Goal: Task Accomplishment & Management: Use online tool/utility

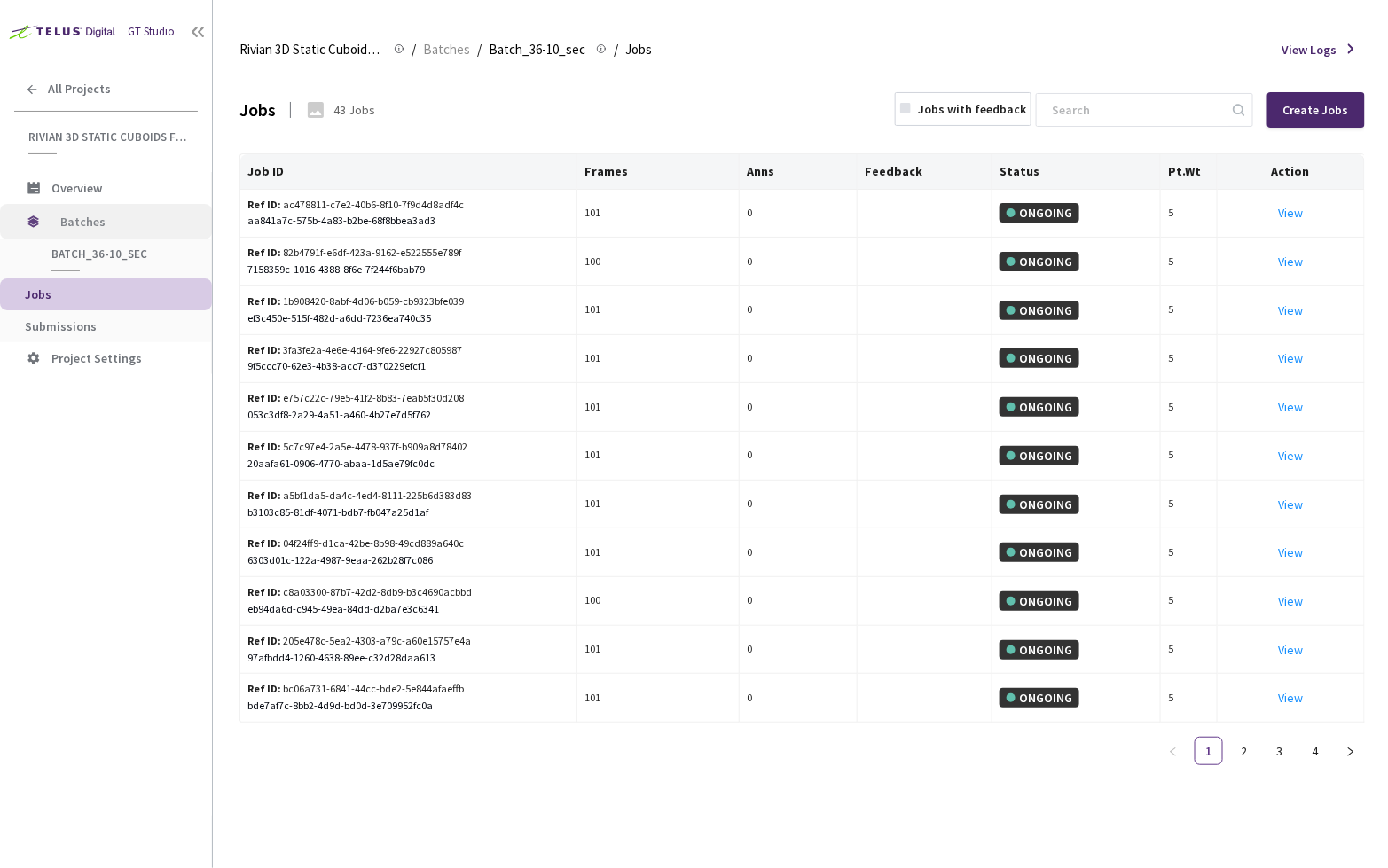
click at [78, 216] on span "Batches" at bounding box center [122, 222] width 122 height 36
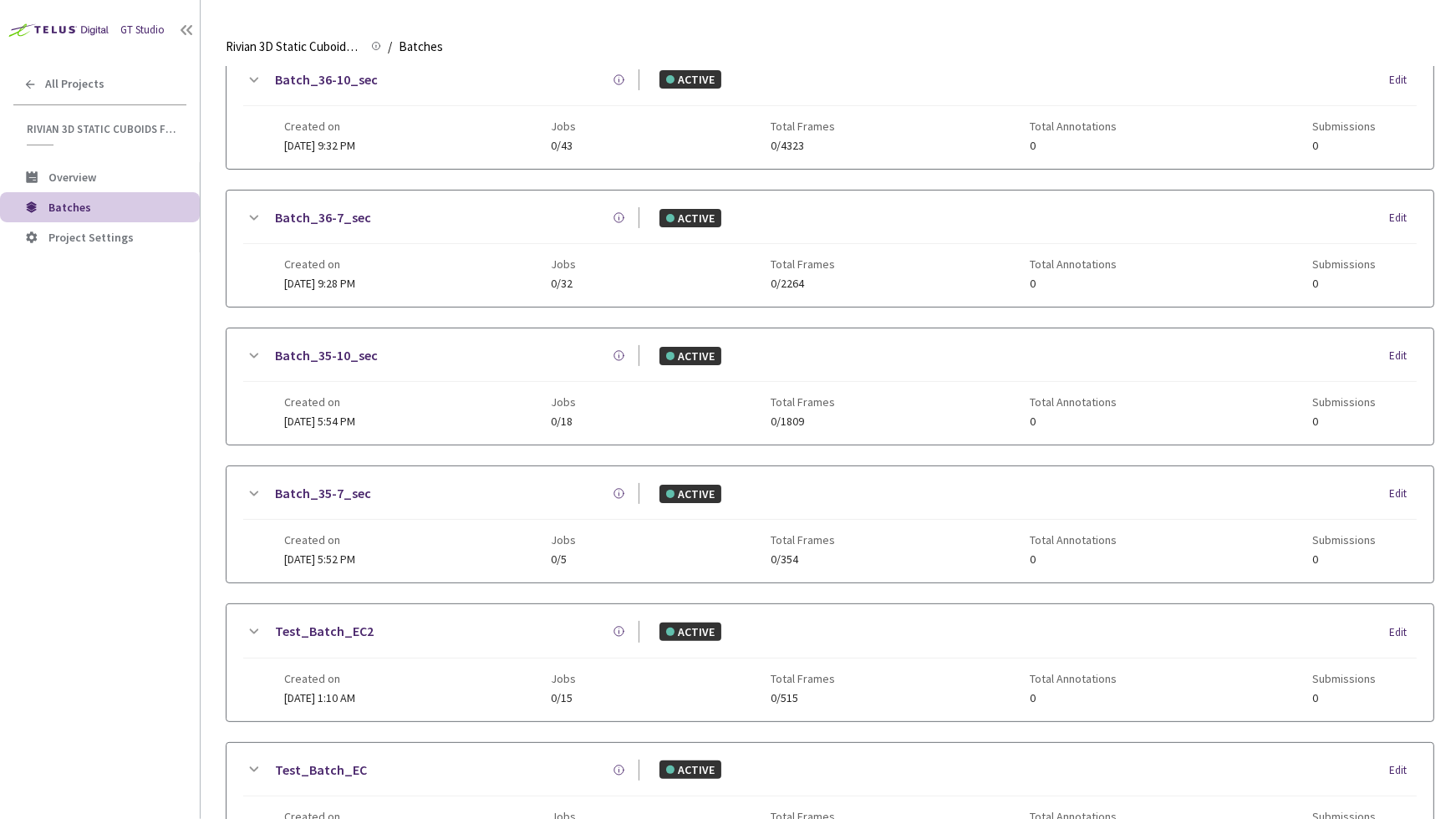
scroll to position [872, 0]
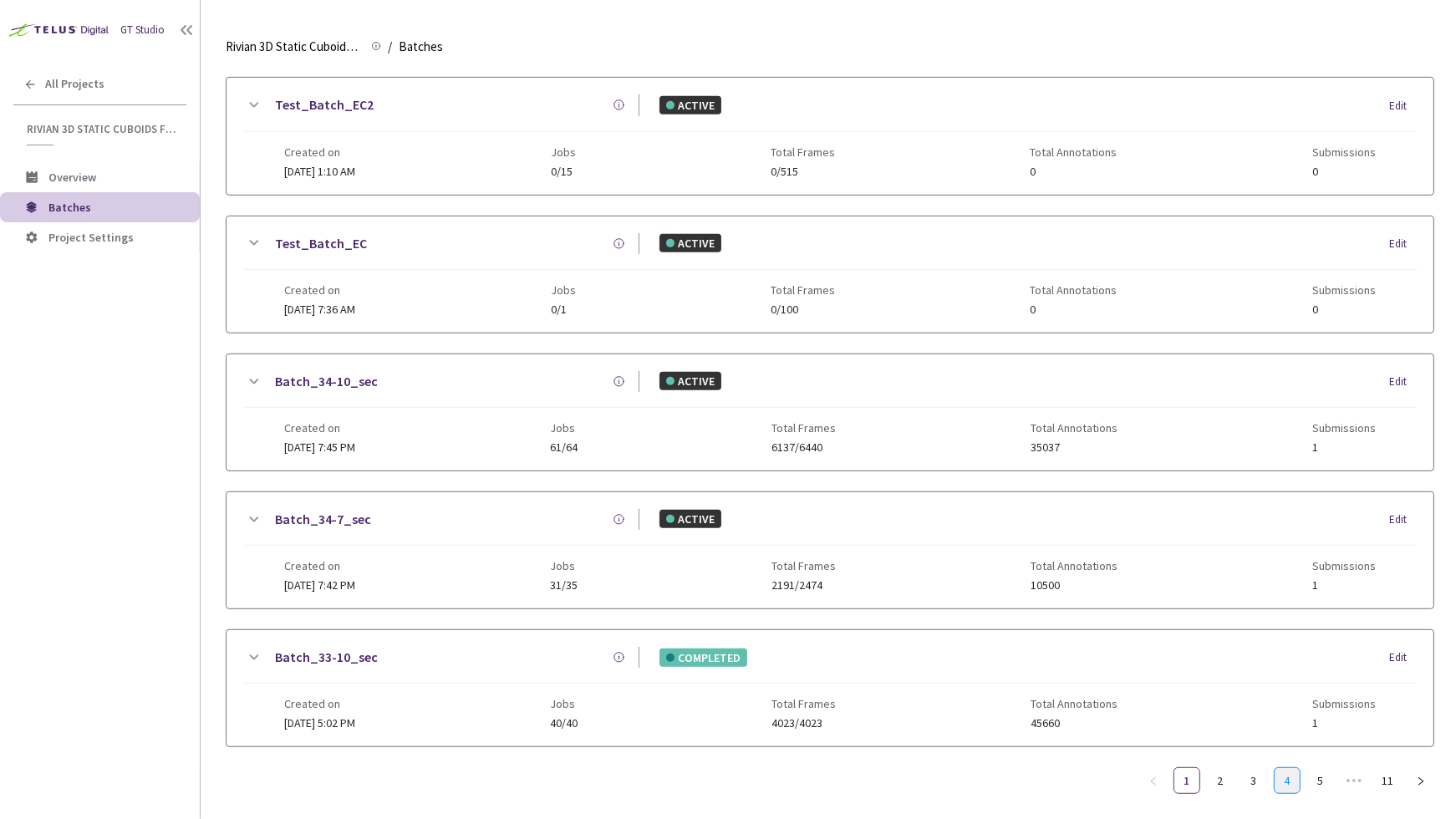
click at [1276, 768] on link "4" at bounding box center [1288, 781] width 25 height 25
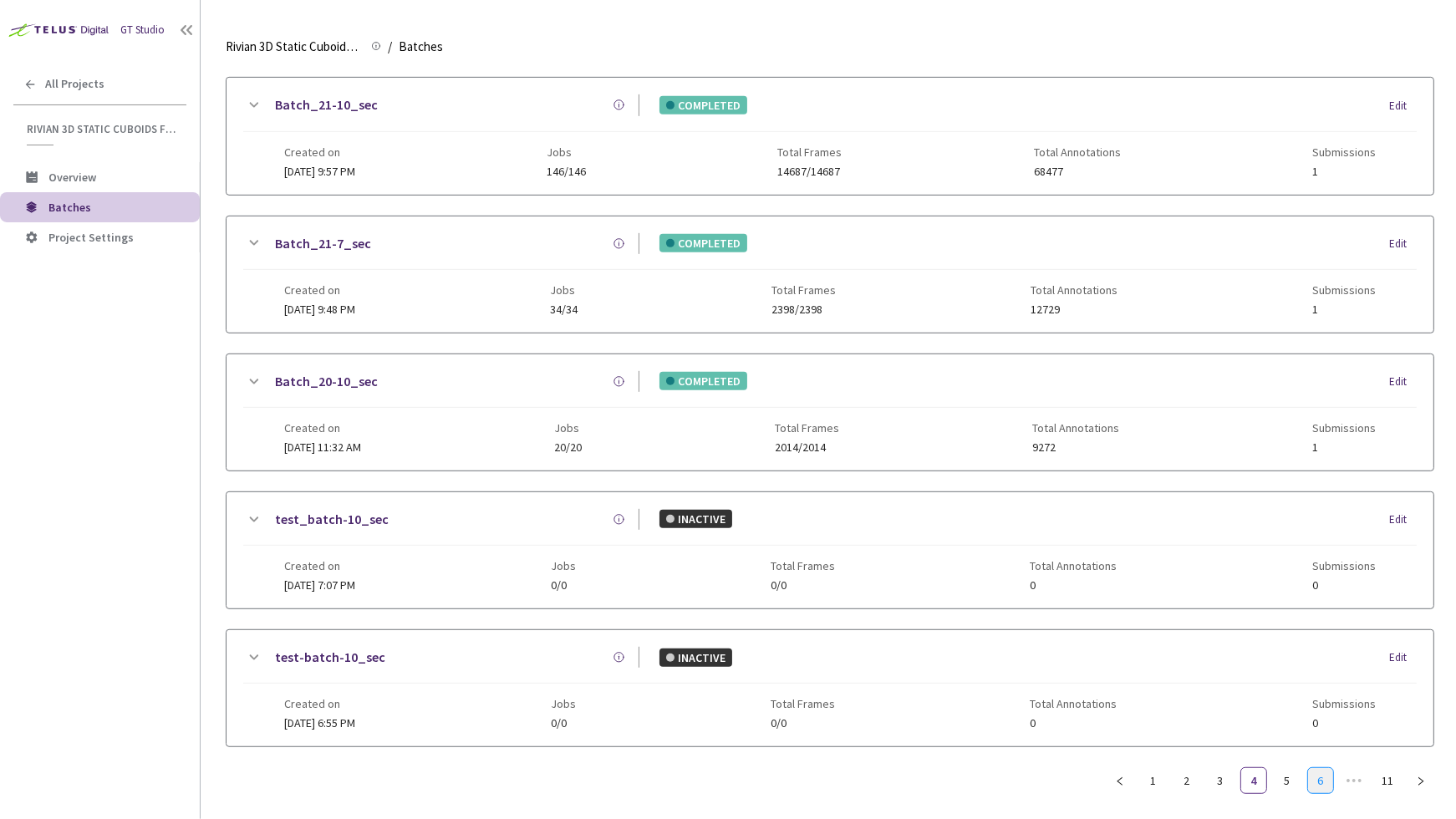
click at [1308, 768] on link "6" at bounding box center [1321, 781] width 25 height 25
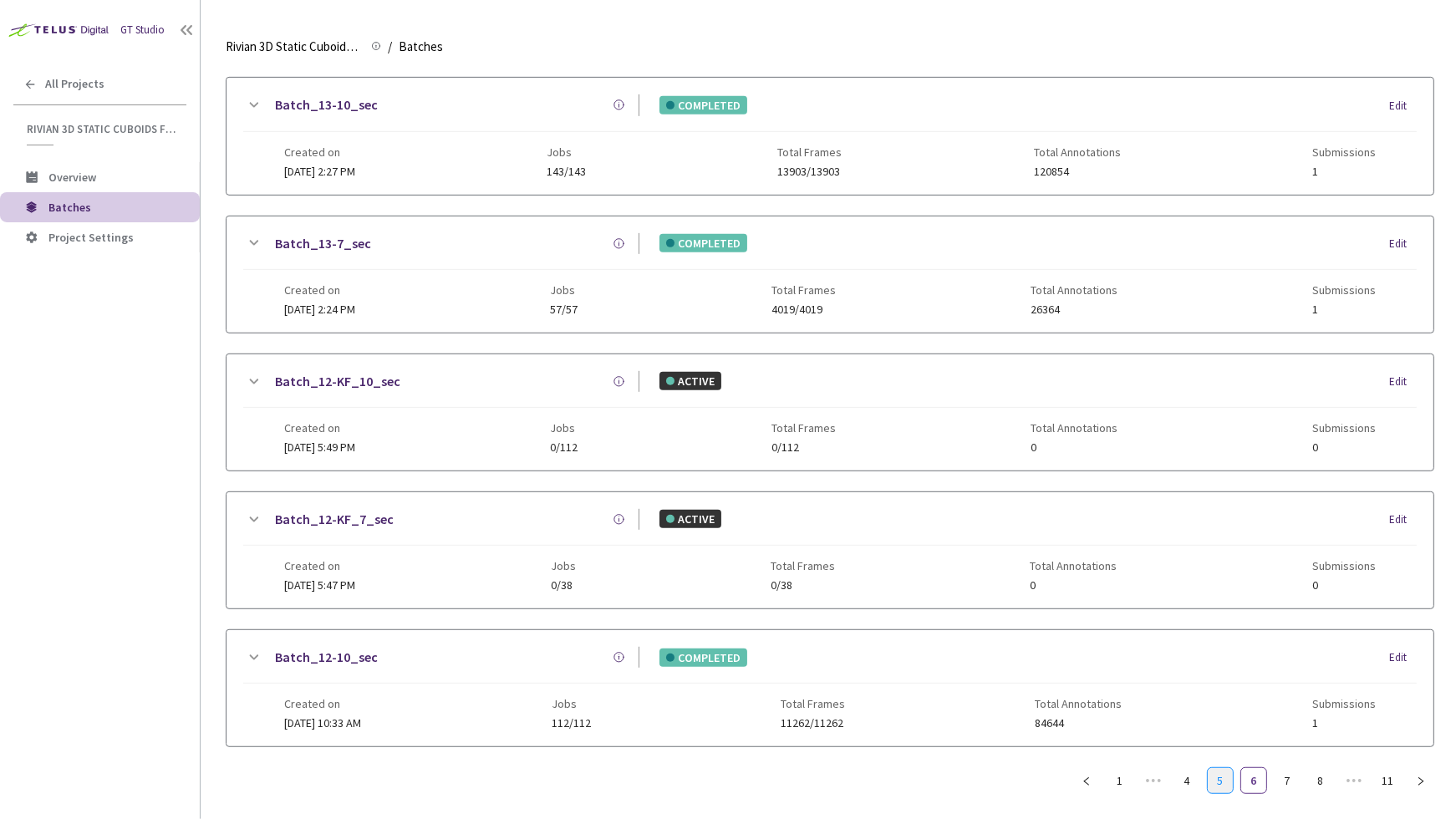
click at [1214, 768] on link "5" at bounding box center [1221, 781] width 25 height 25
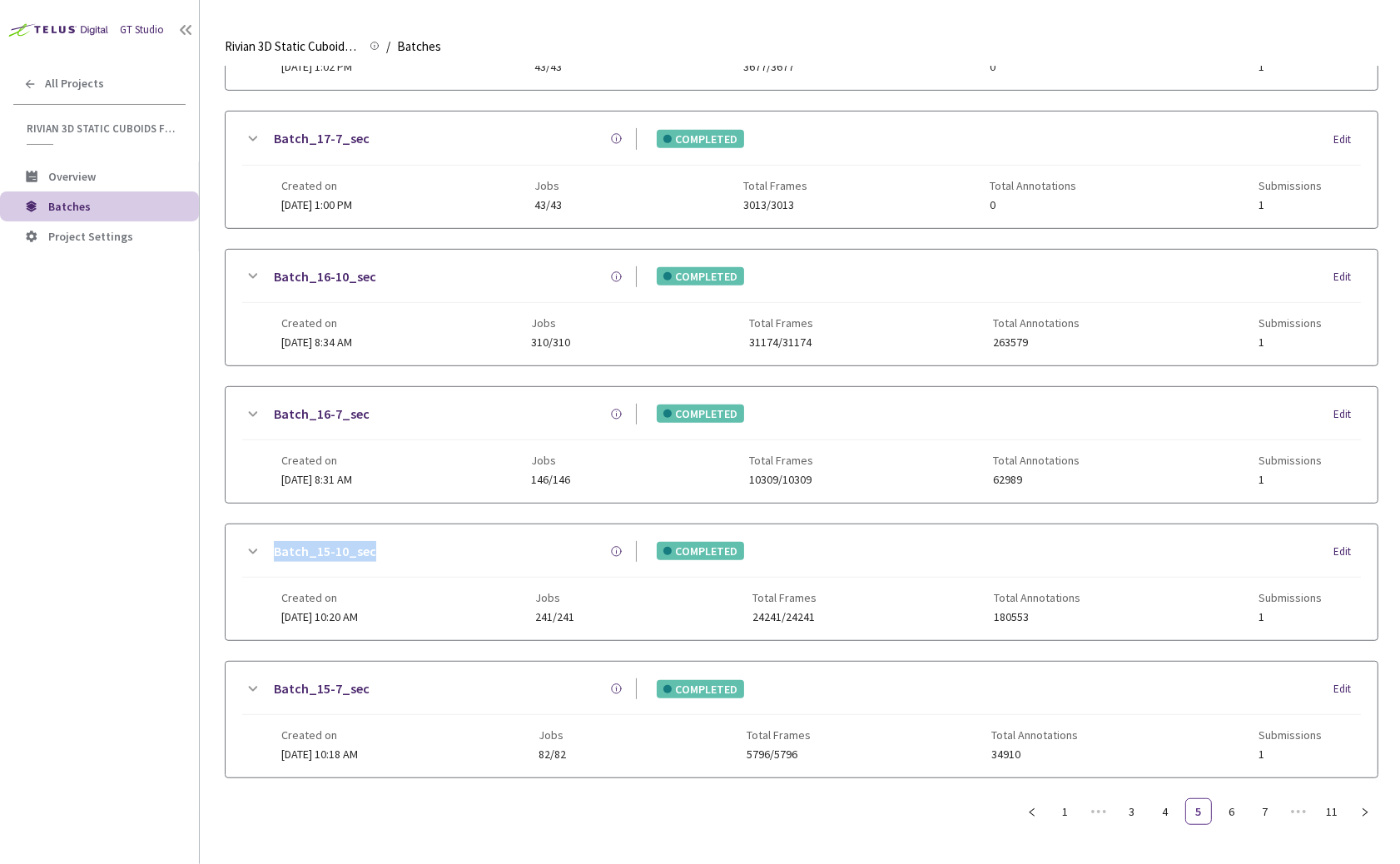
scroll to position [821, 0]
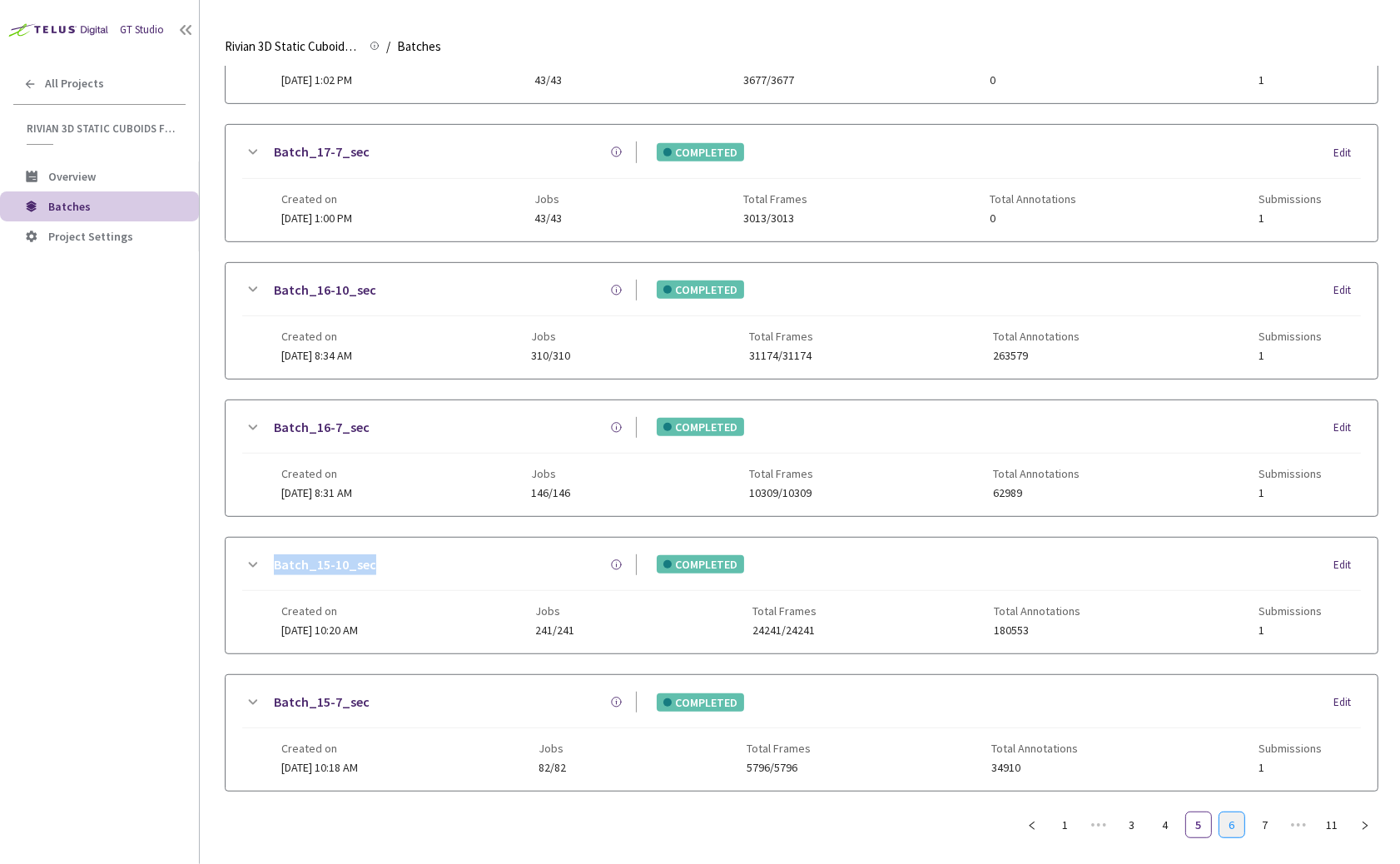
click at [1224, 812] on link "6" at bounding box center [1232, 825] width 25 height 25
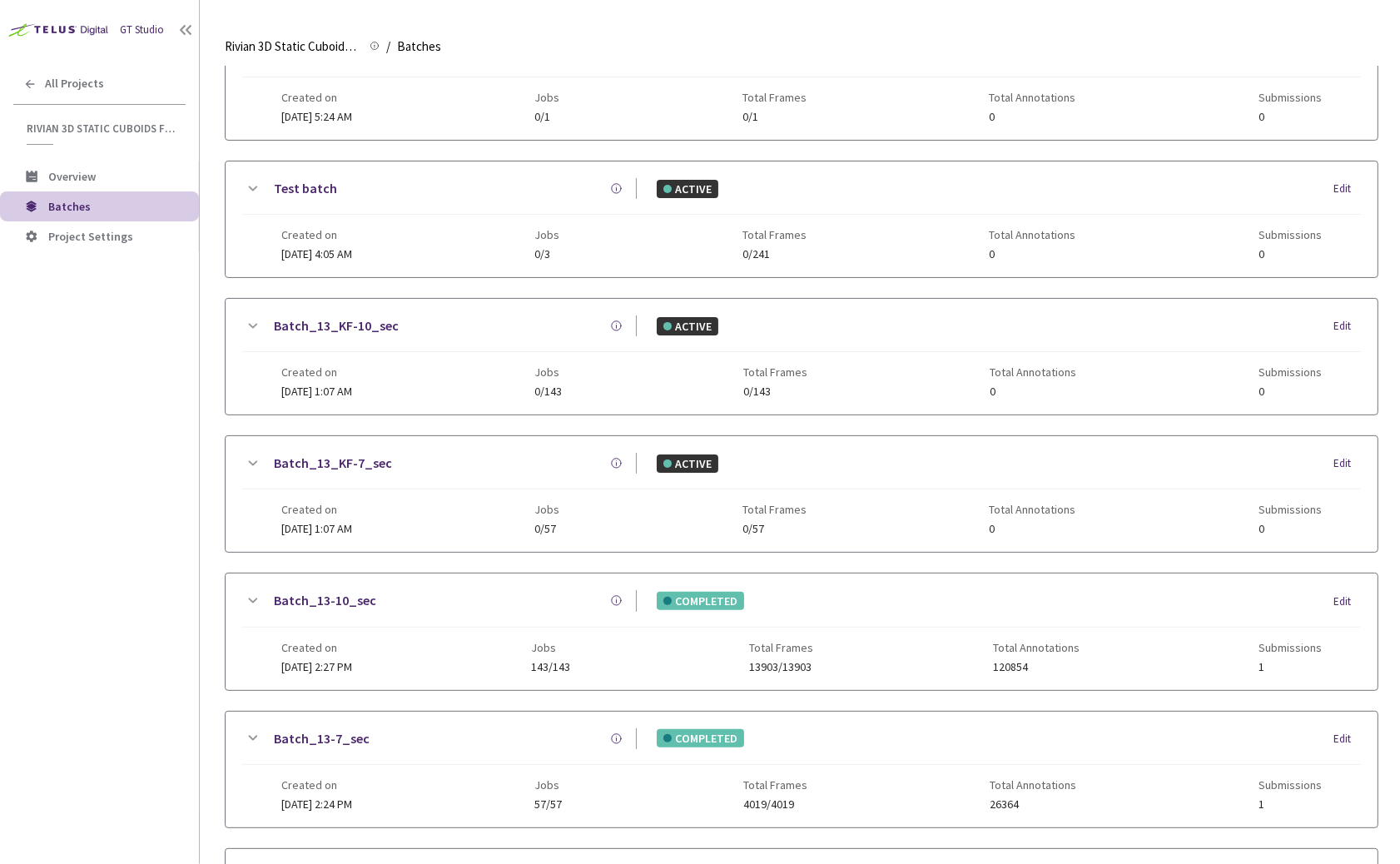
scroll to position [0, 0]
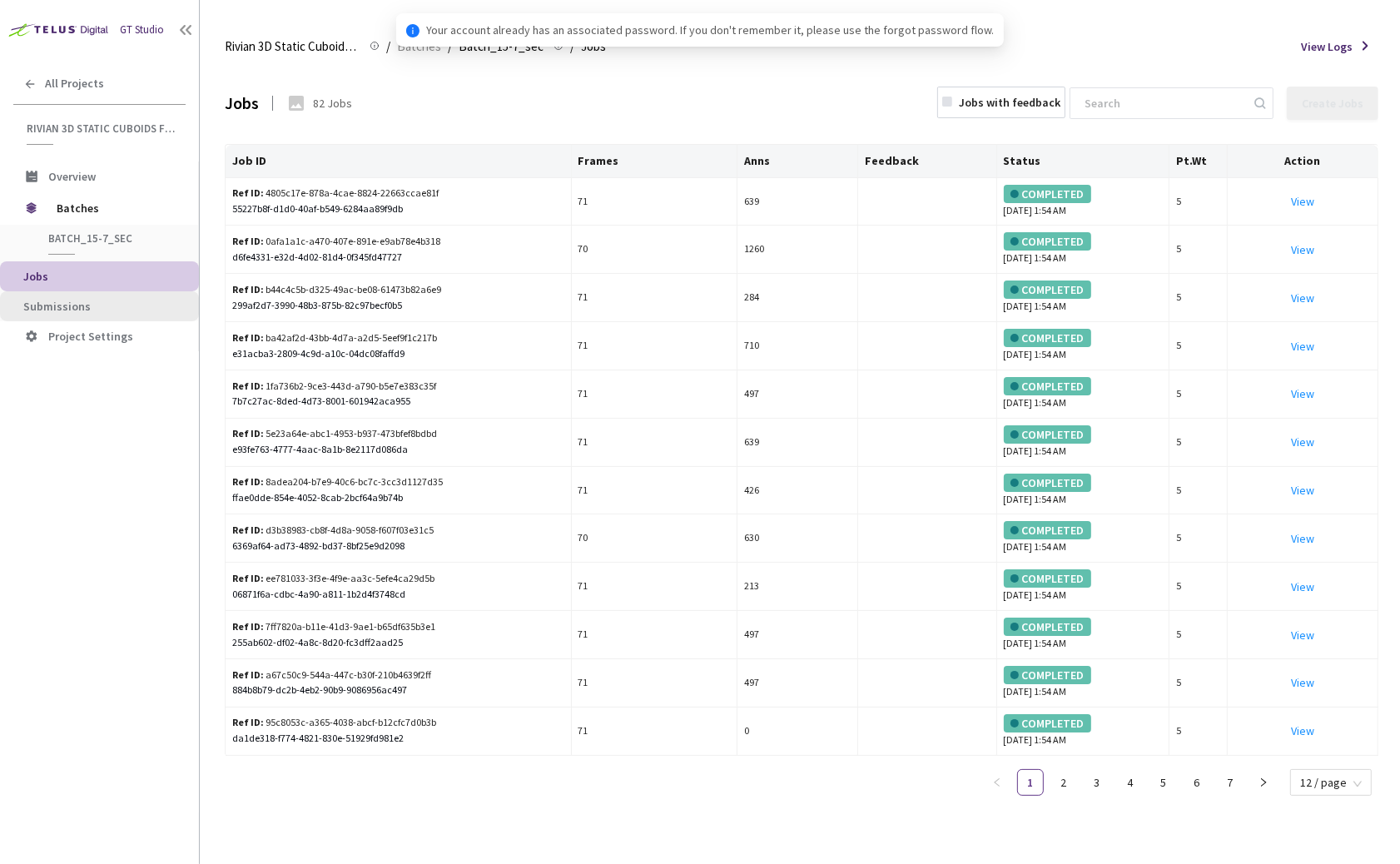
click at [115, 307] on span "Submissions" at bounding box center [104, 307] width 162 height 14
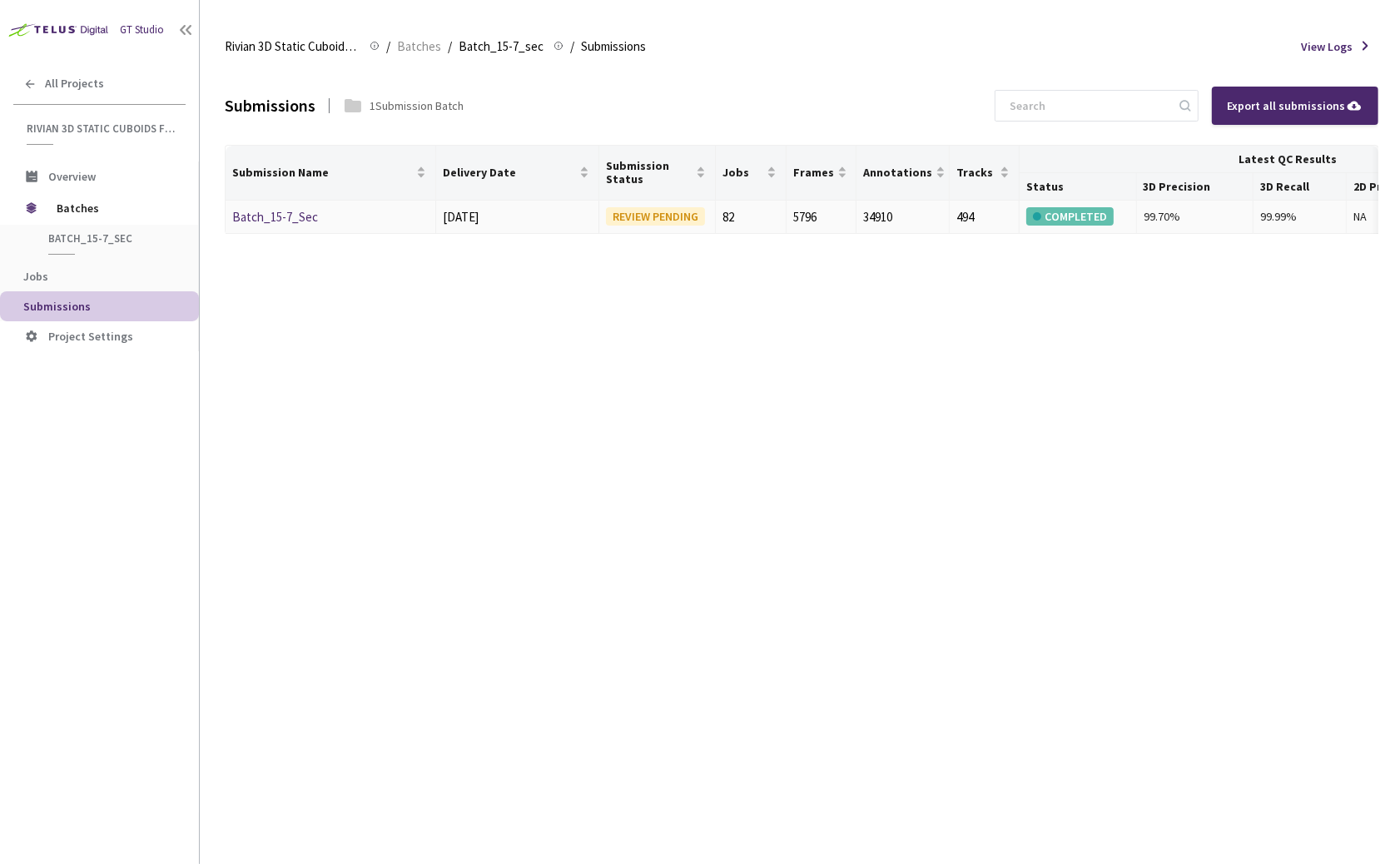
click at [275, 220] on link "Batch_15-7_Sec" at bounding box center [275, 216] width 86 height 15
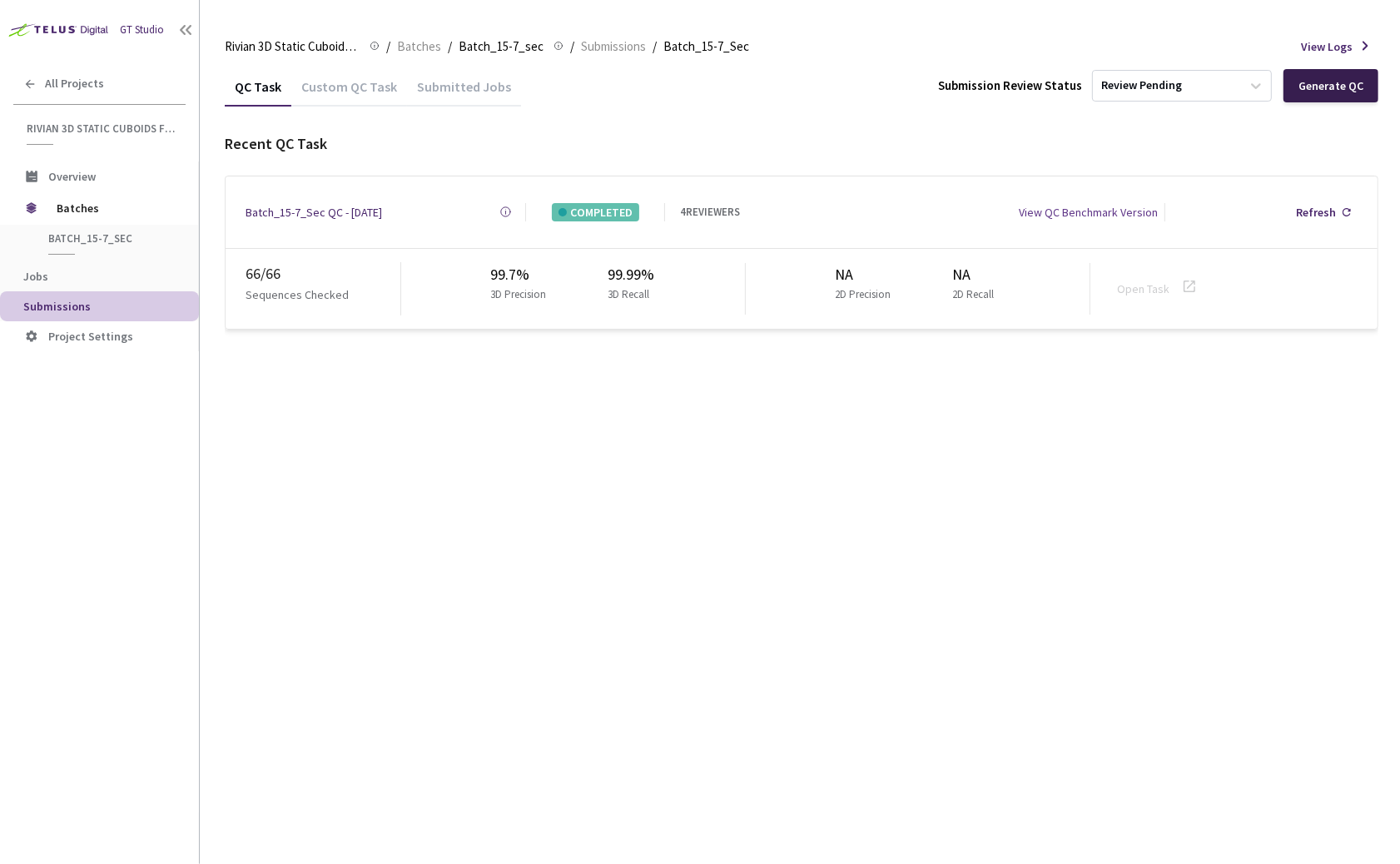
click at [1330, 86] on div "Generate QC" at bounding box center [1331, 85] width 65 height 14
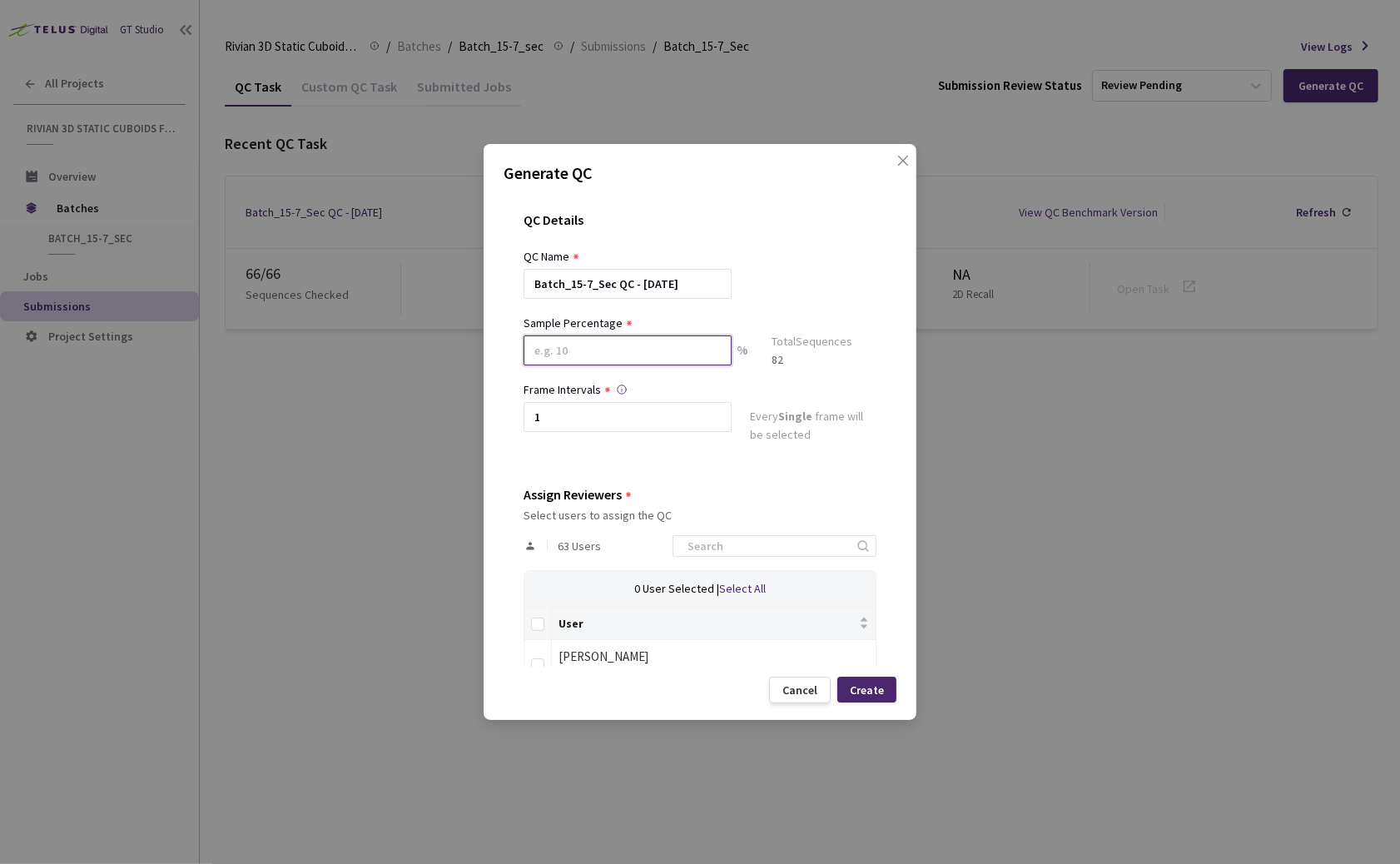
click at [625, 347] on input at bounding box center [628, 350] width 208 height 30
click at [619, 349] on input at bounding box center [628, 350] width 208 height 30
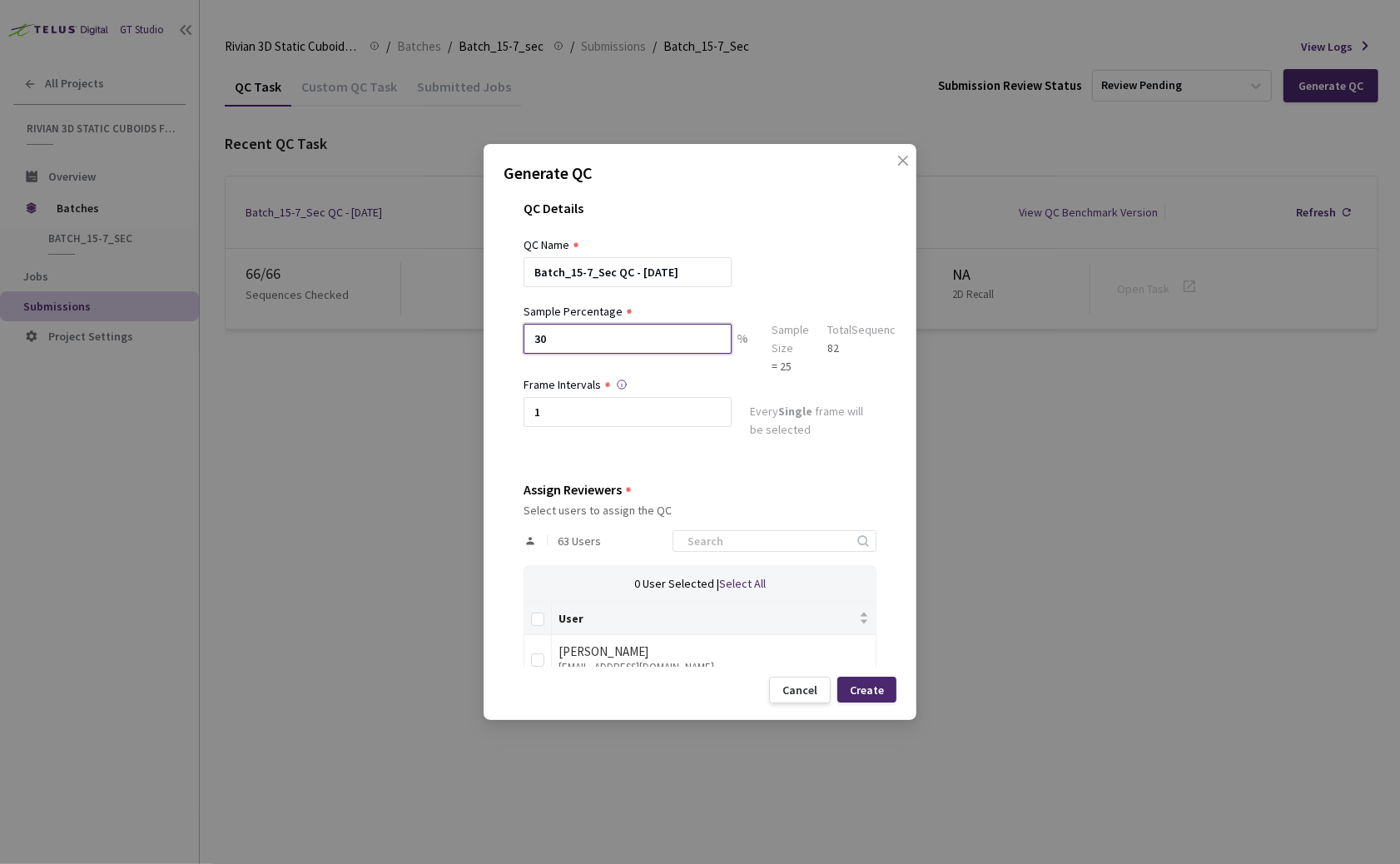
scroll to position [36, 0]
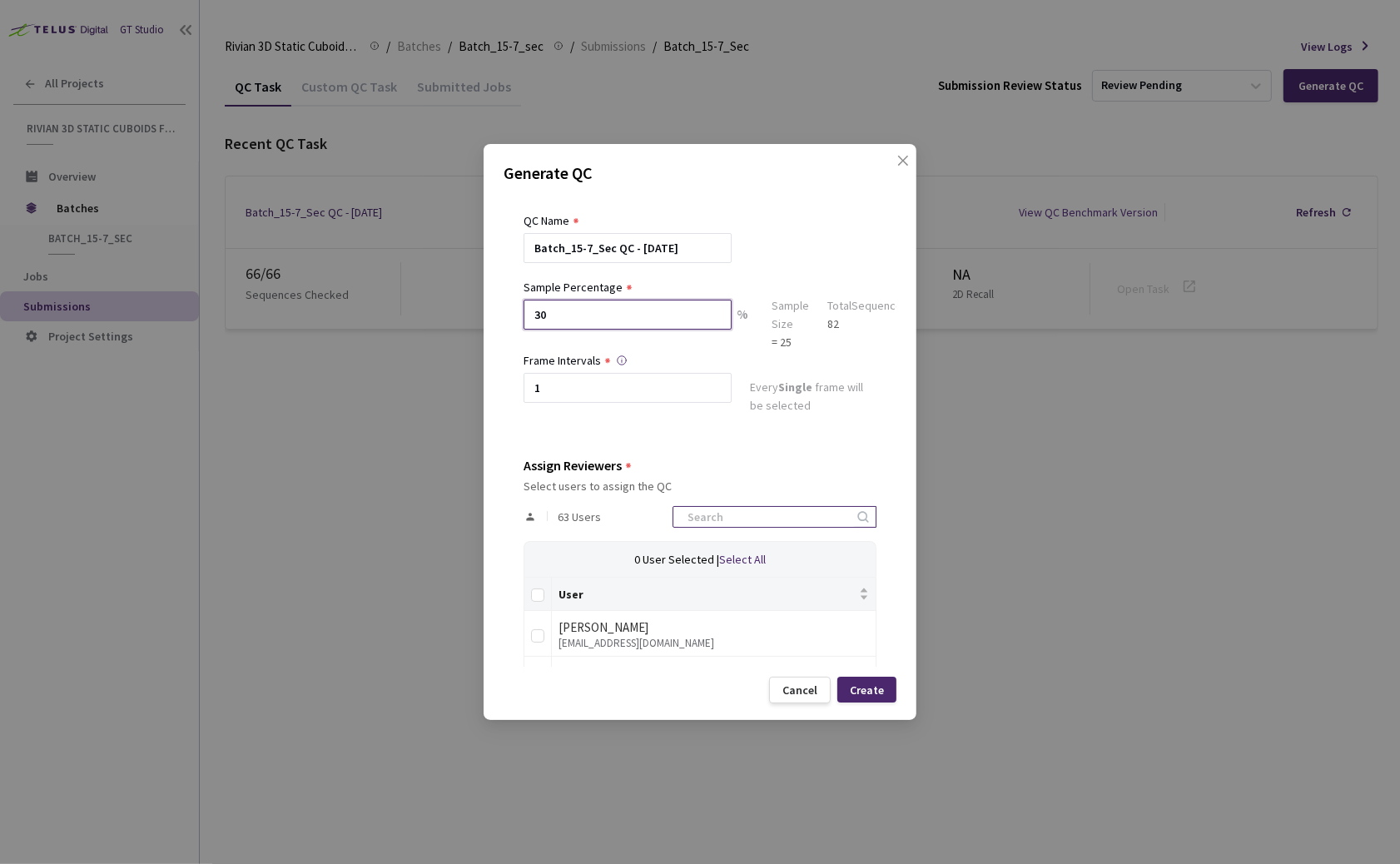
type input "30"
click at [762, 509] on input at bounding box center [767, 517] width 177 height 20
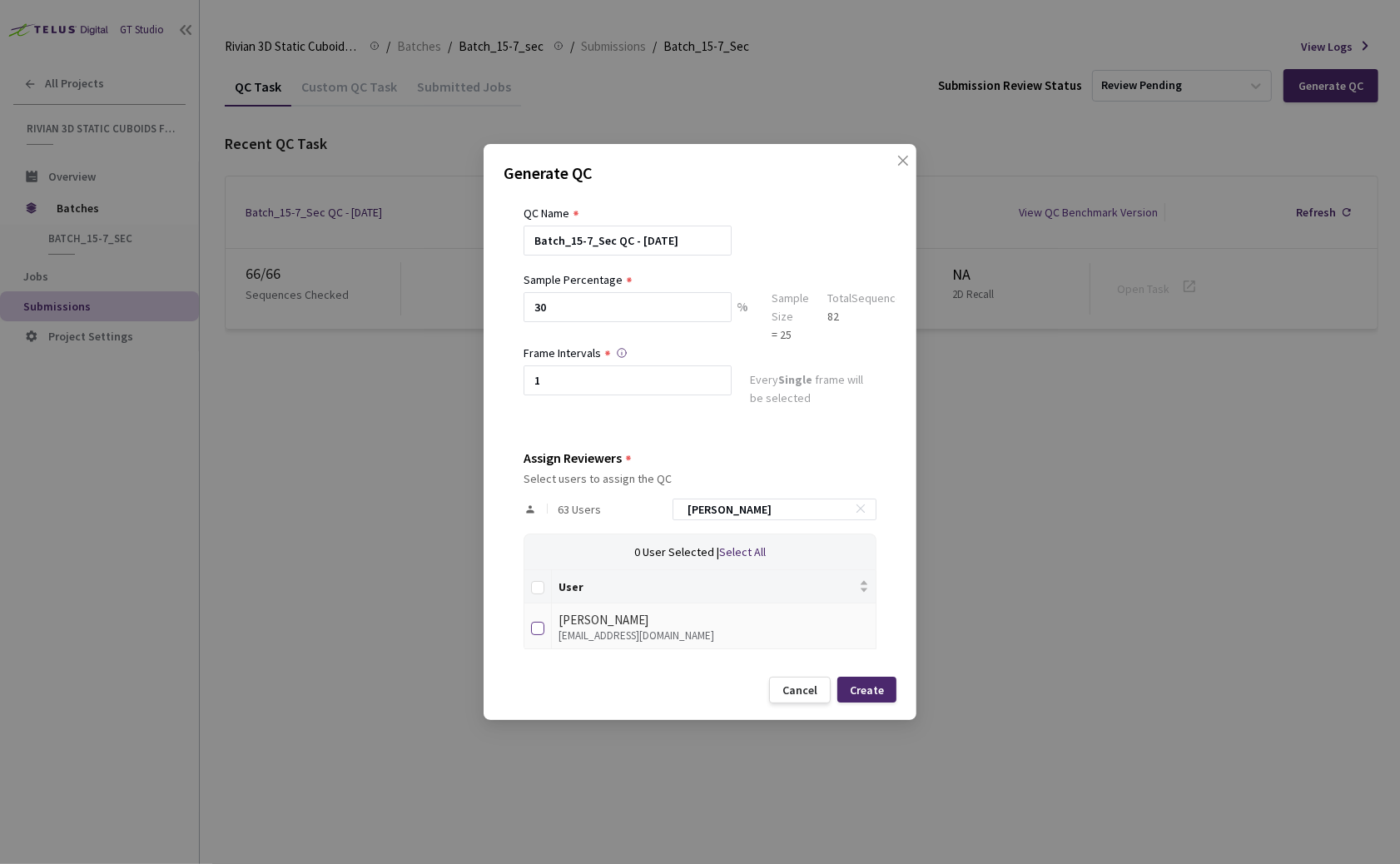
type input "anna"
drag, startPoint x: 538, startPoint y: 628, endPoint x: 566, endPoint y: 619, distance: 29.4
click at [538, 627] on input "checkbox" at bounding box center [538, 628] width 14 height 14
checkbox input "true"
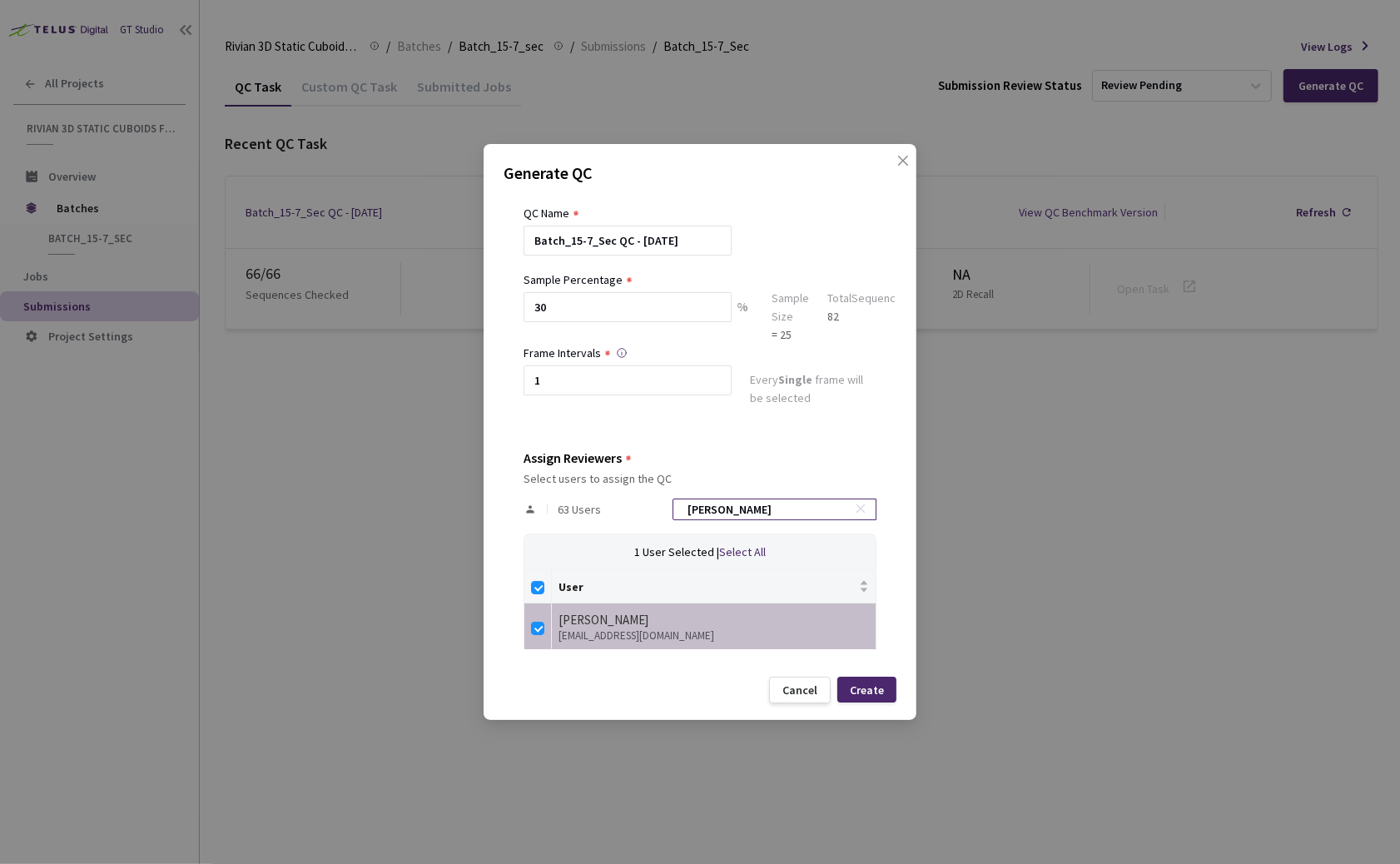
click at [765, 513] on input "anna" at bounding box center [767, 509] width 177 height 20
type input "m"
checkbox input "false"
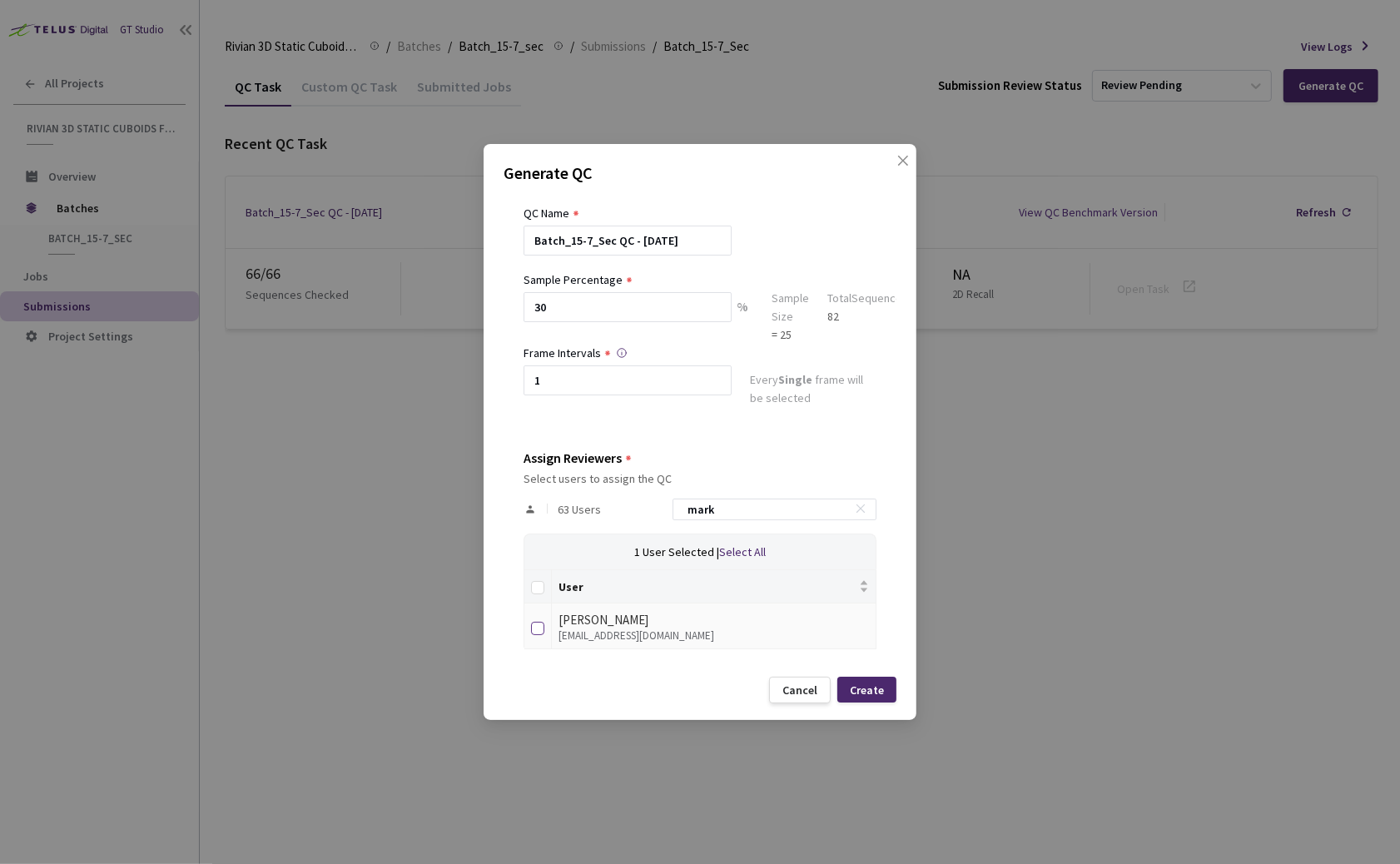
type input "mark"
click at [538, 628] on input "checkbox" at bounding box center [538, 628] width 14 height 14
checkbox input "true"
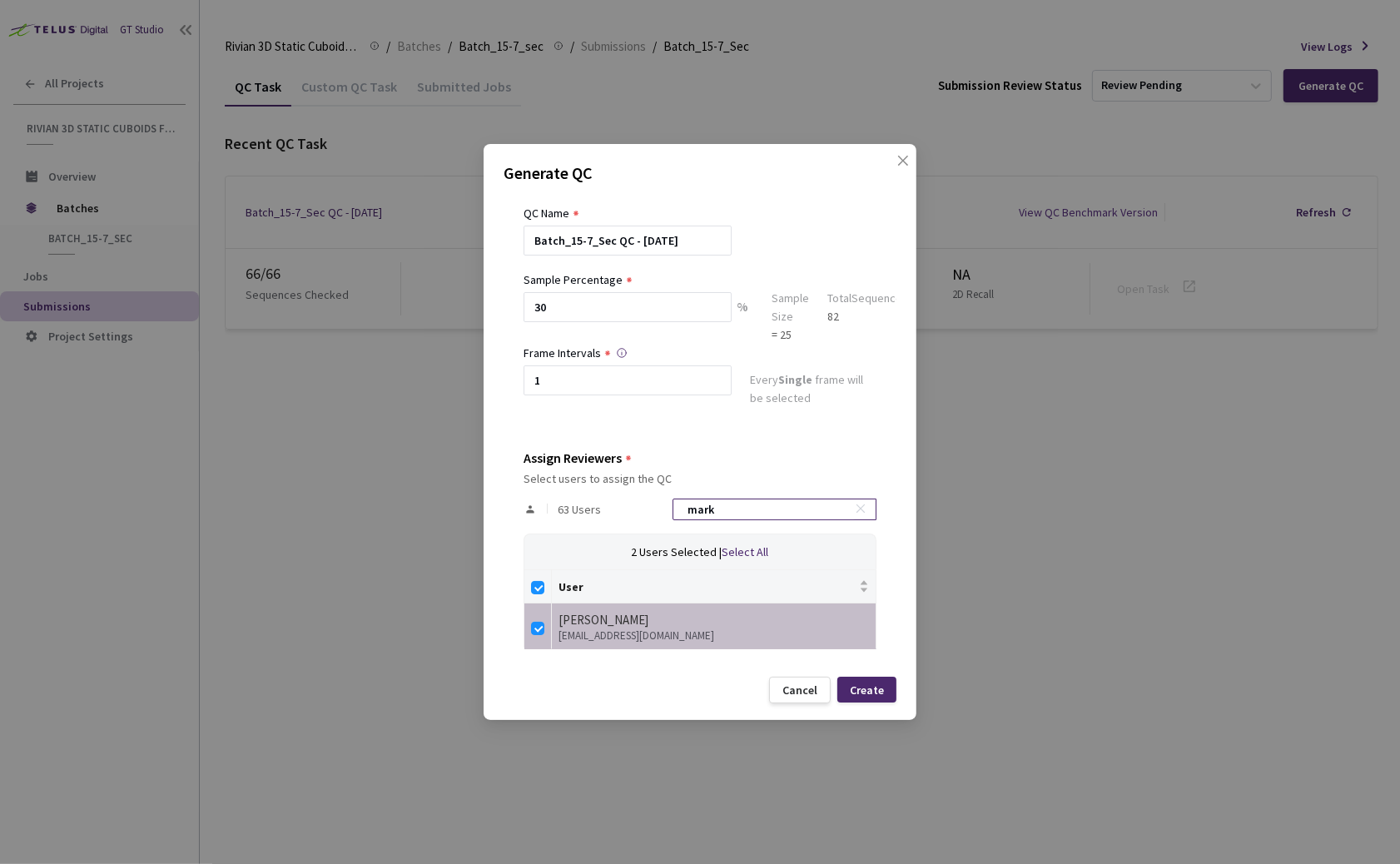
click at [786, 507] on input "mark" at bounding box center [767, 509] width 177 height 20
type input "X"
checkbox input "false"
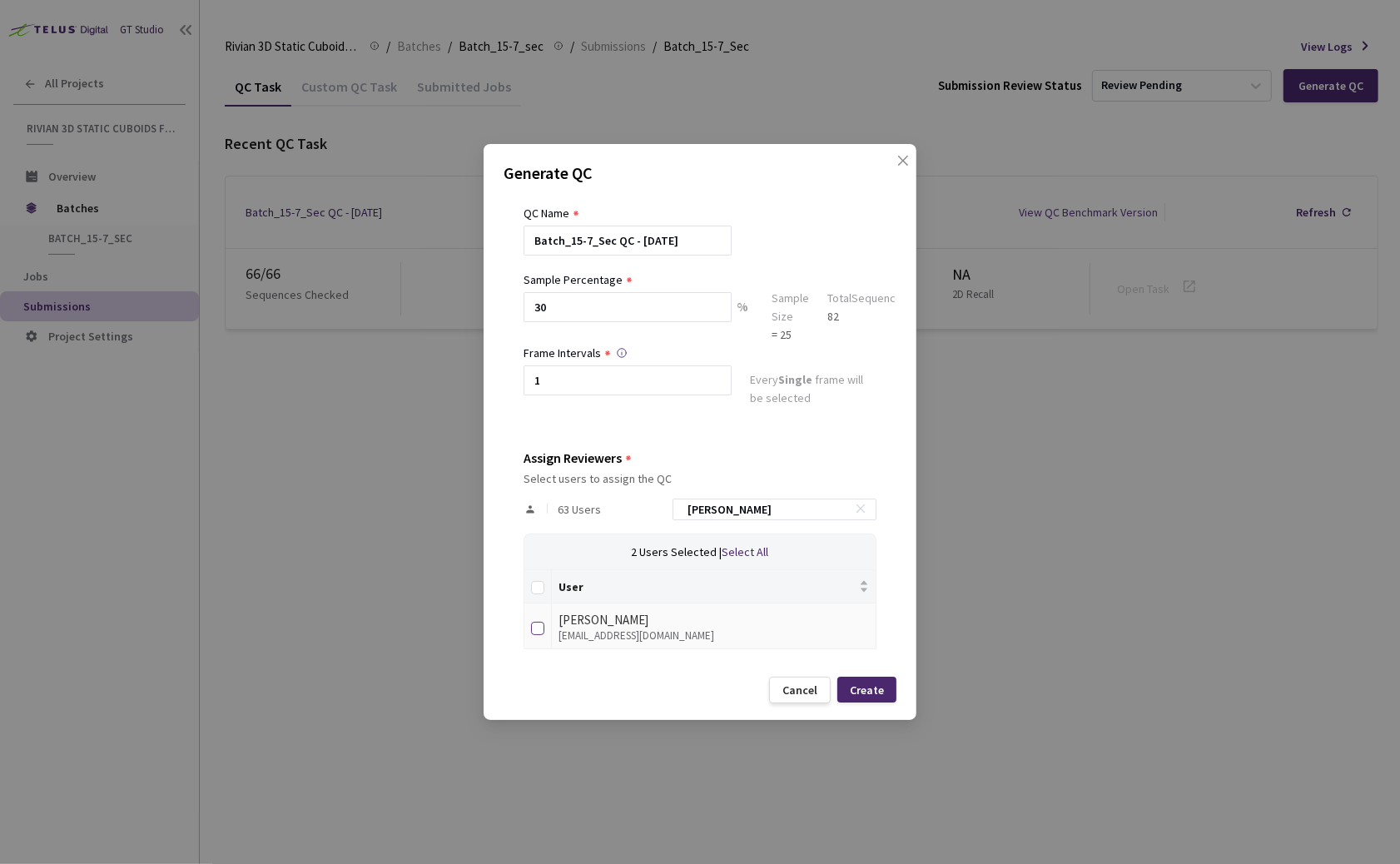
type input "David"
click at [534, 626] on input "checkbox" at bounding box center [538, 628] width 14 height 14
checkbox input "true"
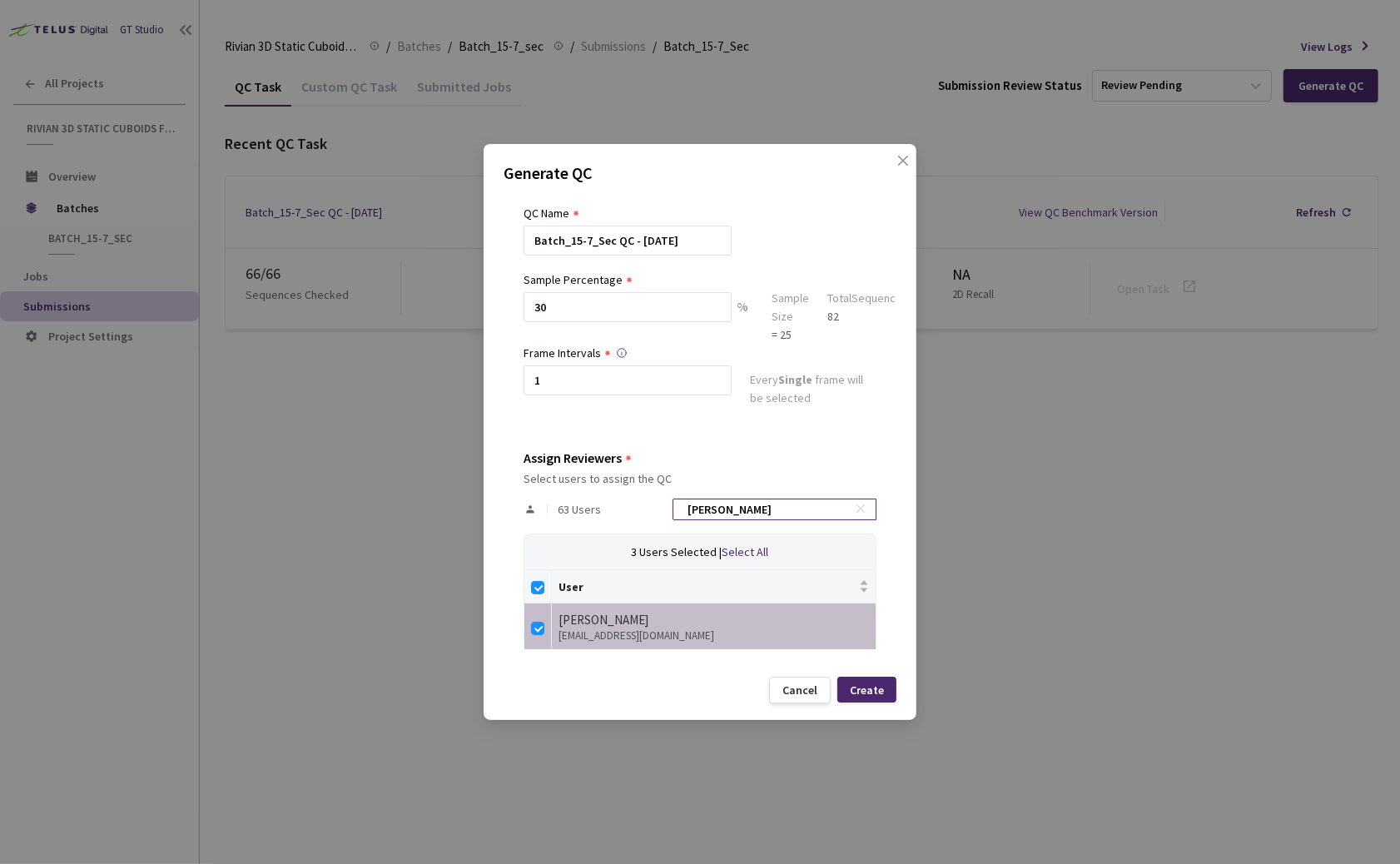
click at [766, 498] on div "63 Users David" at bounding box center [700, 508] width 353 height 48
drag, startPoint x: 752, startPoint y: 510, endPoint x: 744, endPoint y: 511, distance: 8.1
click at [745, 510] on input "David" at bounding box center [767, 509] width 177 height 20
click at [748, 511] on input "David" at bounding box center [767, 509] width 177 height 20
click at [755, 509] on input "David" at bounding box center [767, 509] width 177 height 20
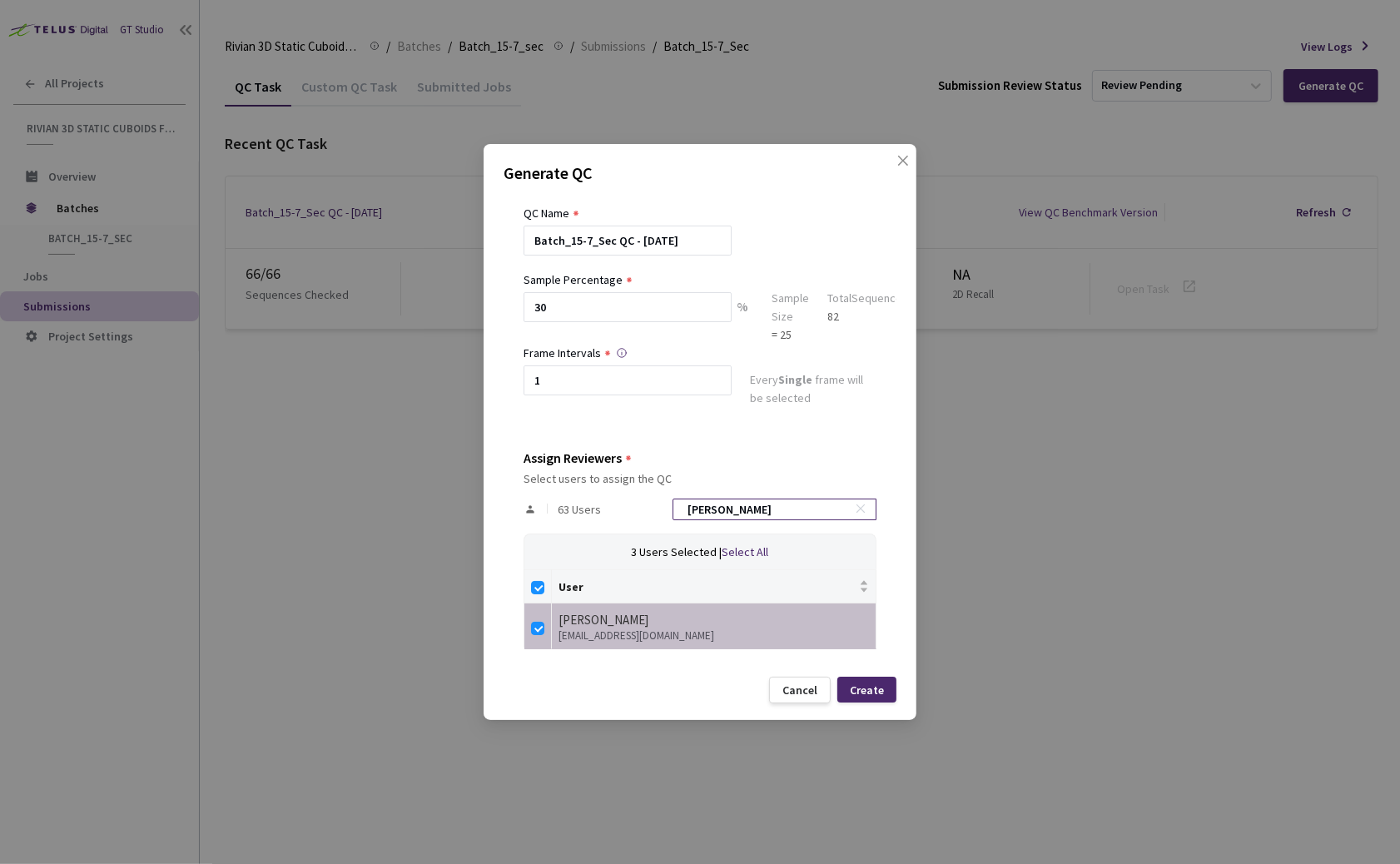
click at [755, 509] on input "David" at bounding box center [767, 509] width 177 height 20
click at [754, 509] on input "David" at bounding box center [767, 509] width 177 height 20
click at [754, 508] on input "David" at bounding box center [767, 509] width 177 height 20
checkbox input "false"
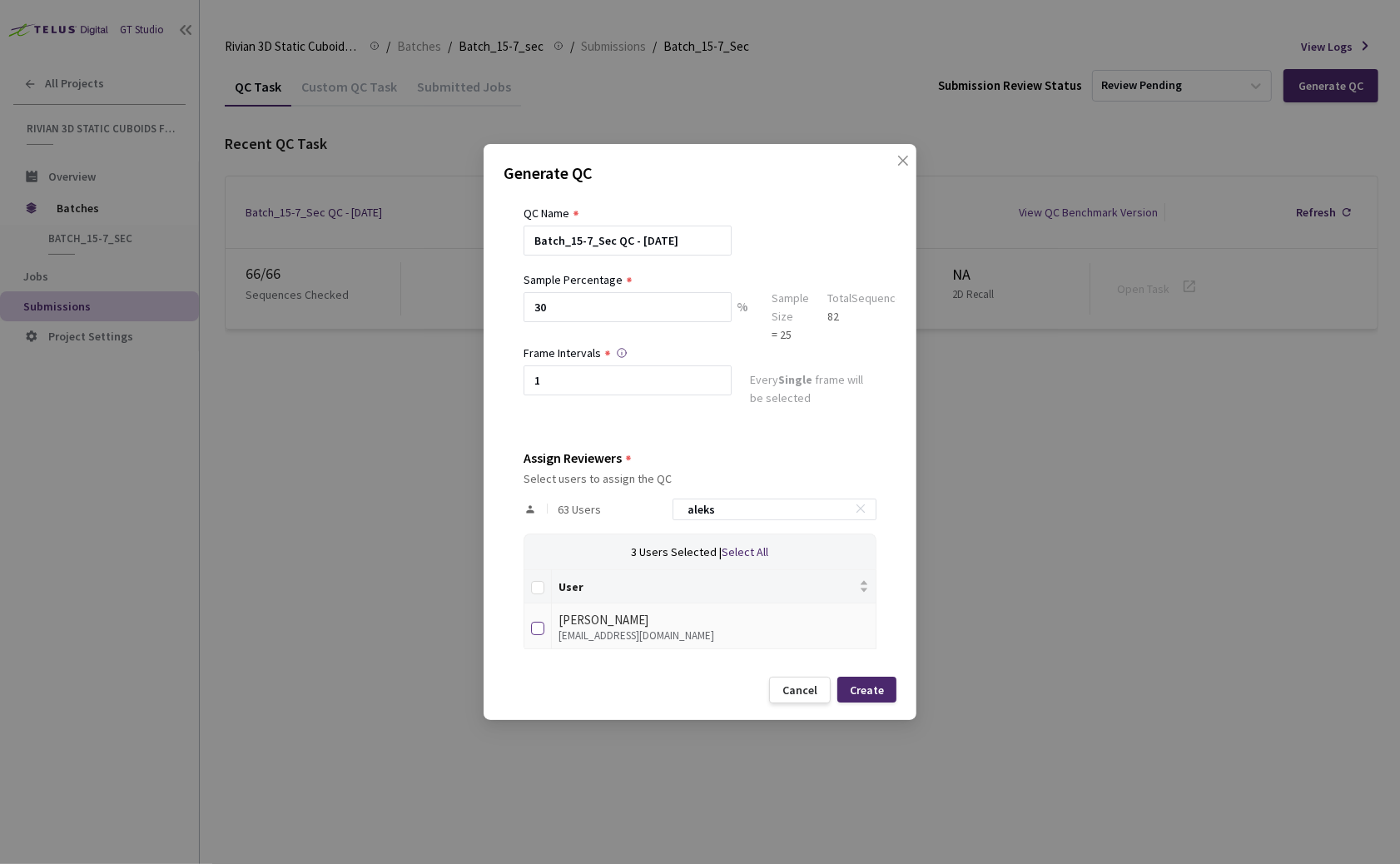
type input "aleks"
click at [539, 626] on input "checkbox" at bounding box center [538, 628] width 14 height 14
checkbox input "true"
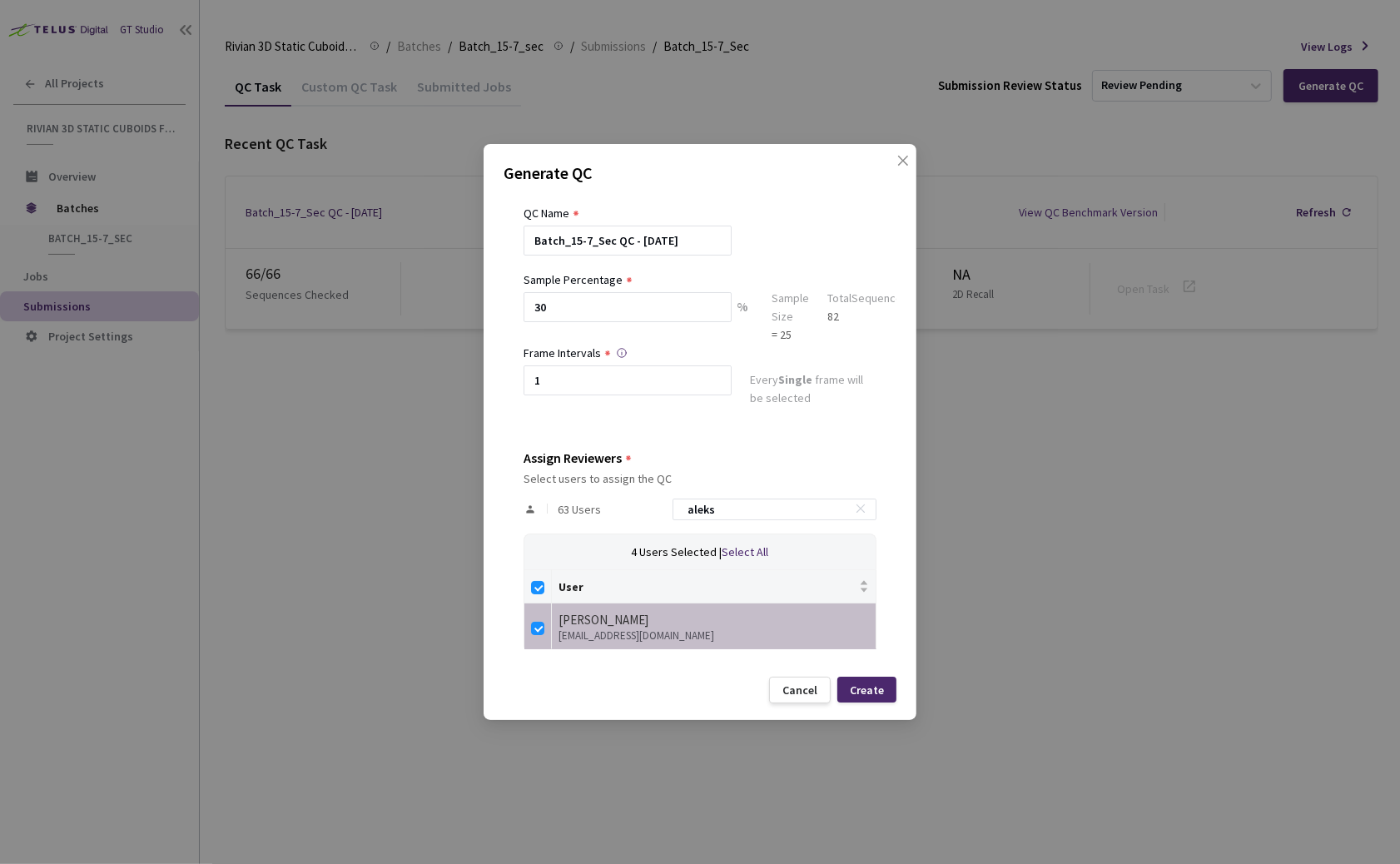
drag, startPoint x: 763, startPoint y: 513, endPoint x: 645, endPoint y: 505, distance: 118.3
click at [643, 504] on div "63 Users aleks" at bounding box center [700, 508] width 353 height 48
type input "n"
checkbox input "false"
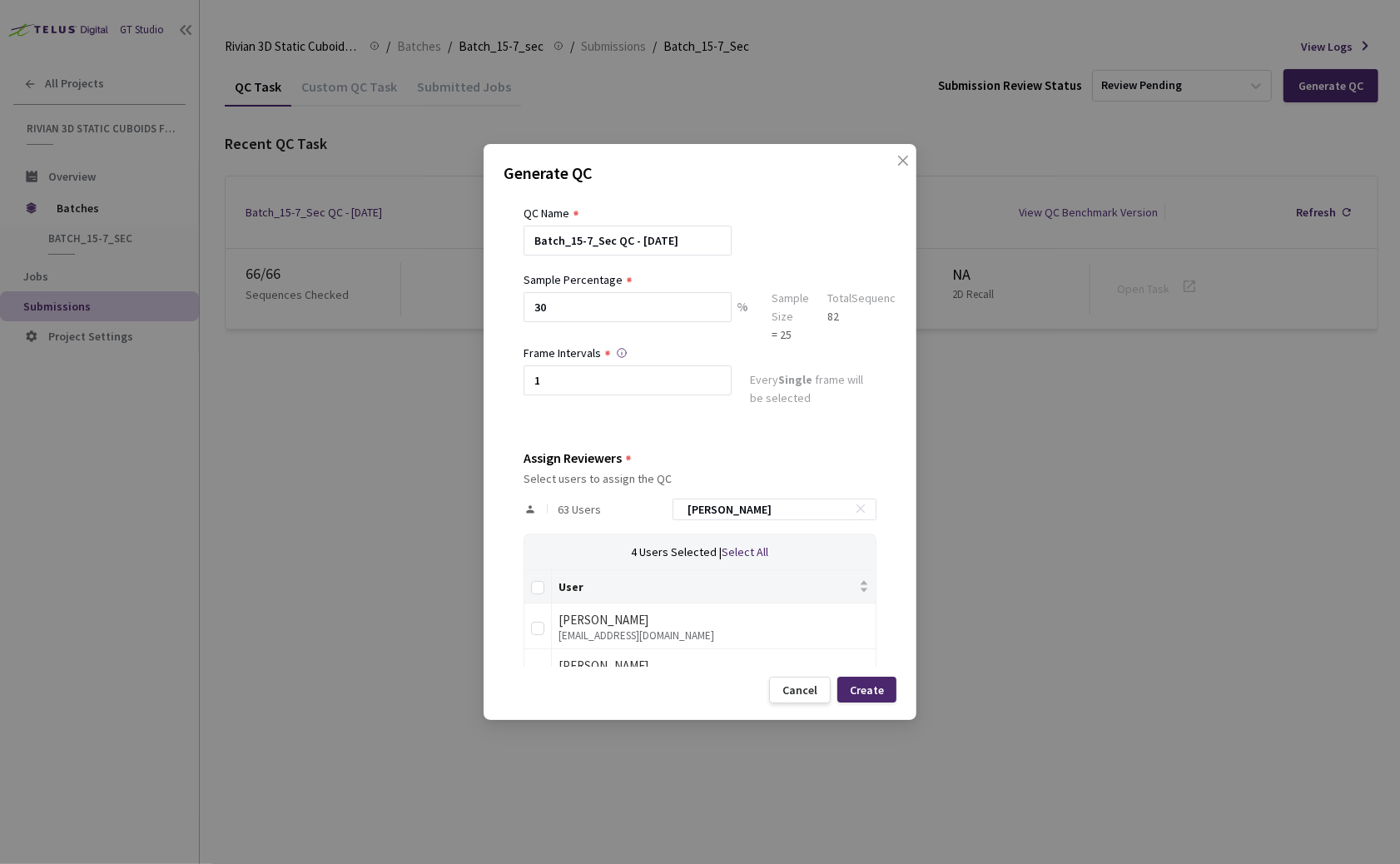
scroll to position [67, 0]
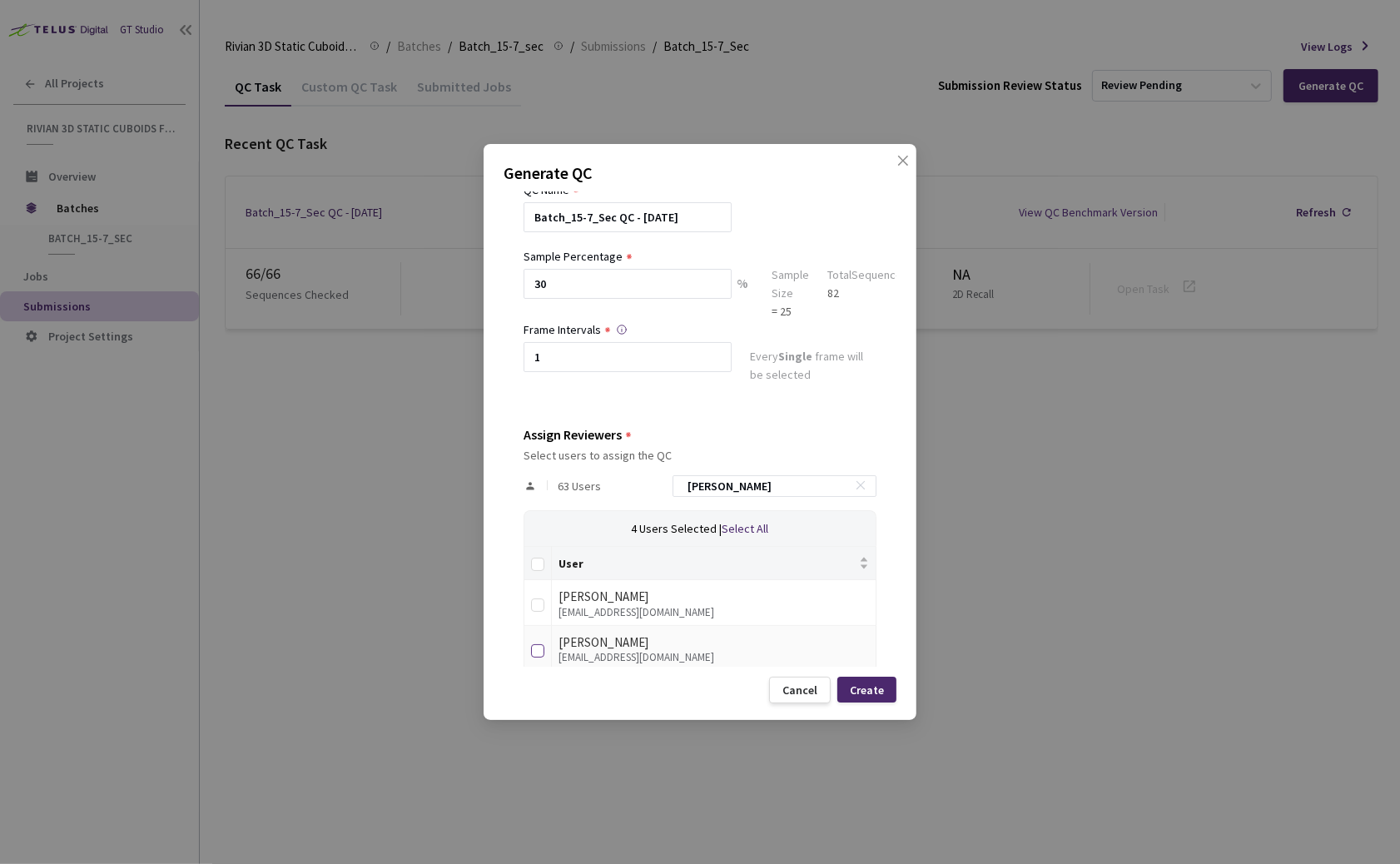
type input "neman"
click at [536, 647] on input "checkbox" at bounding box center [538, 650] width 14 height 14
checkbox input "true"
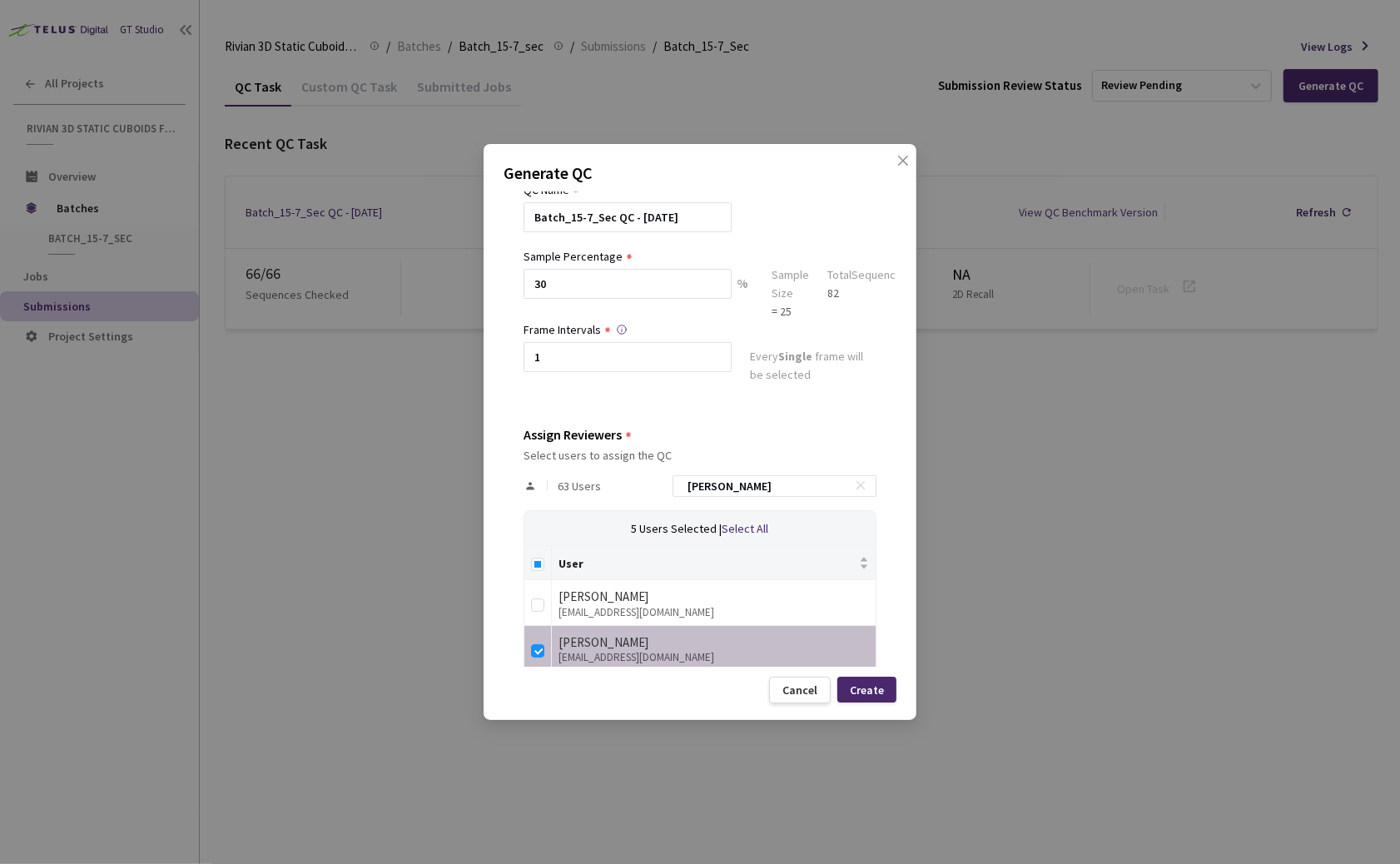
scroll to position [78, 0]
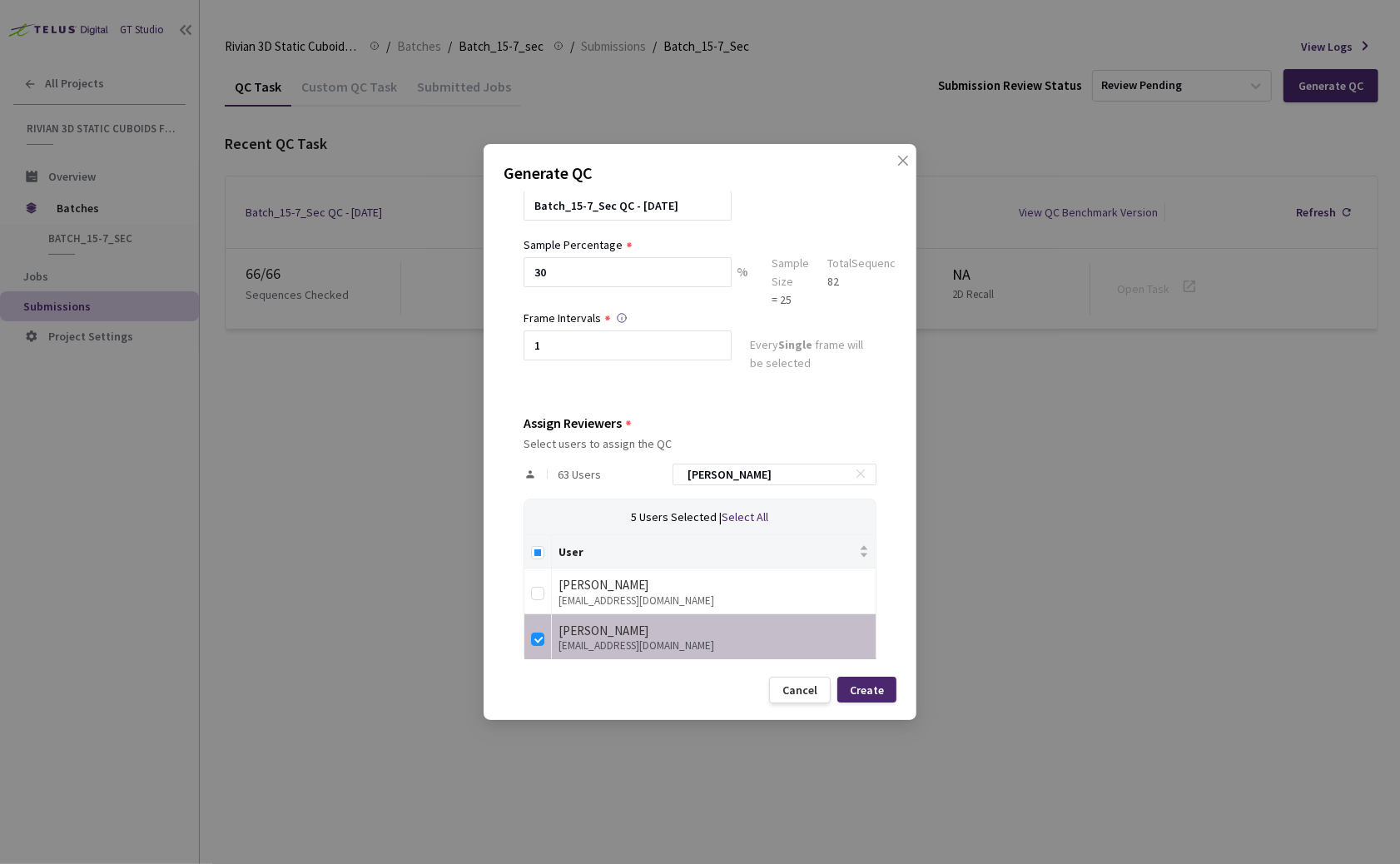
drag, startPoint x: 773, startPoint y: 476, endPoint x: 569, endPoint y: 468, distance: 204.2
click at [571, 468] on div "63 Users neman" at bounding box center [700, 474] width 353 height 48
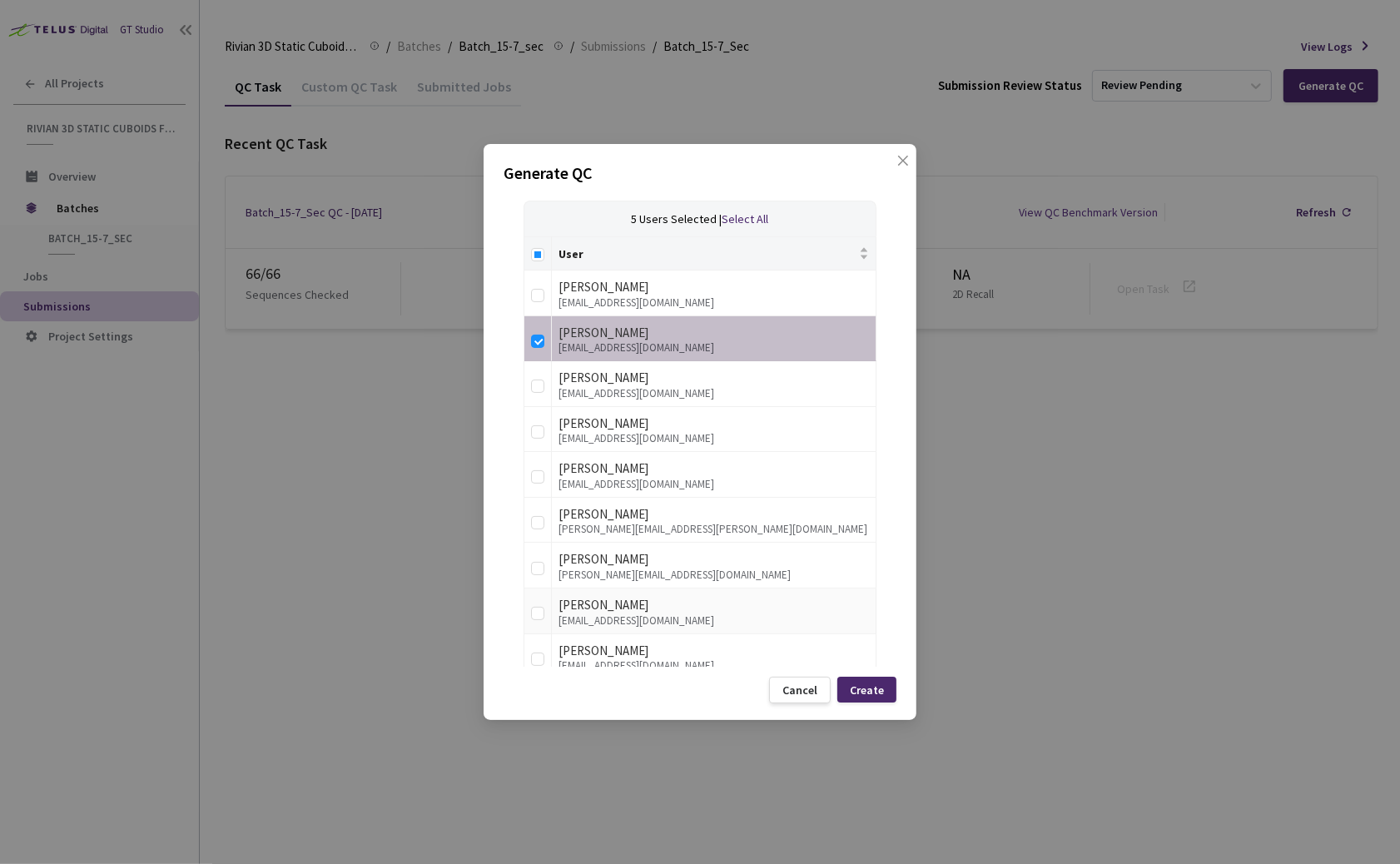
scroll to position [0, 0]
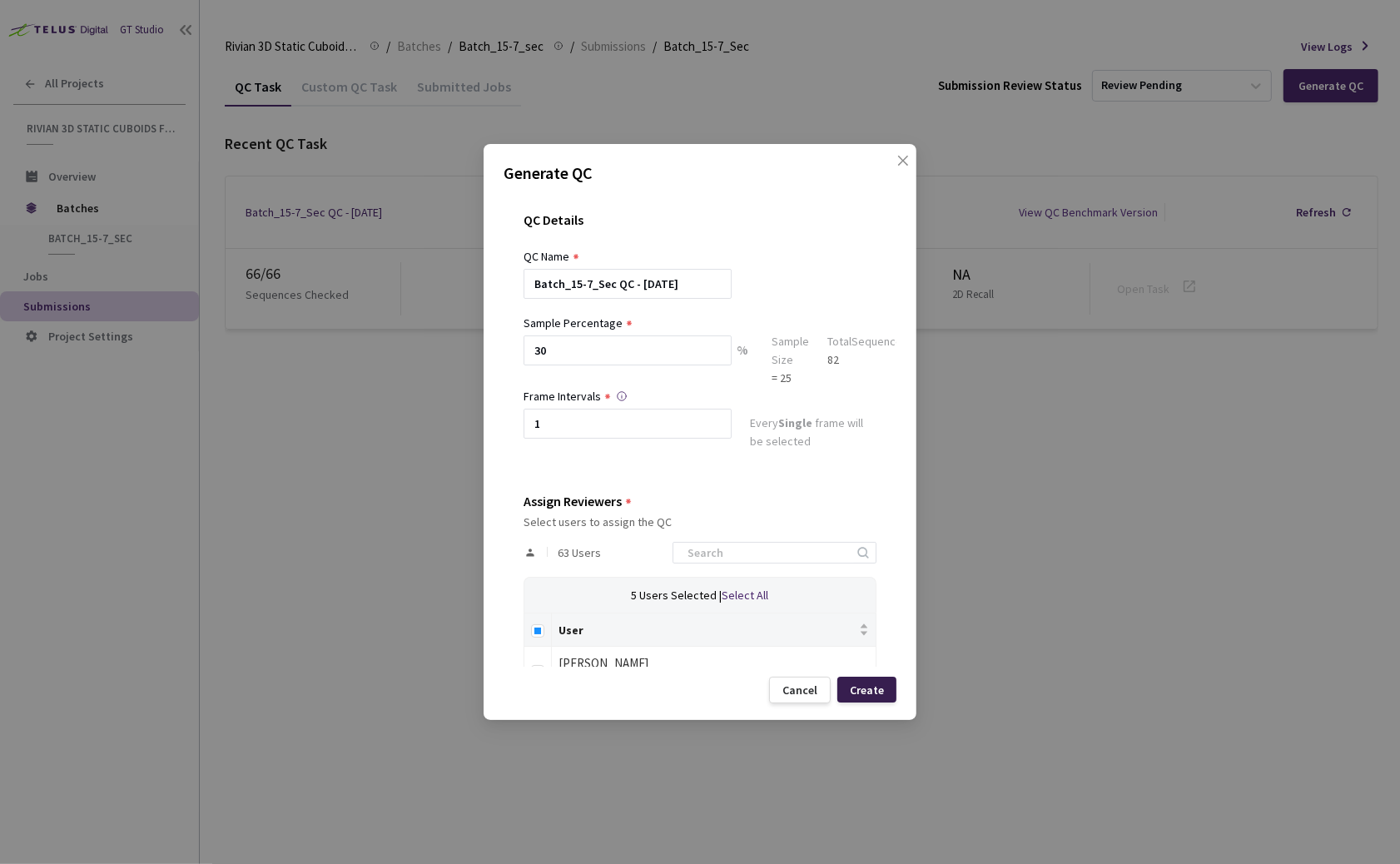
click at [880, 695] on div "Create" at bounding box center [867, 689] width 34 height 14
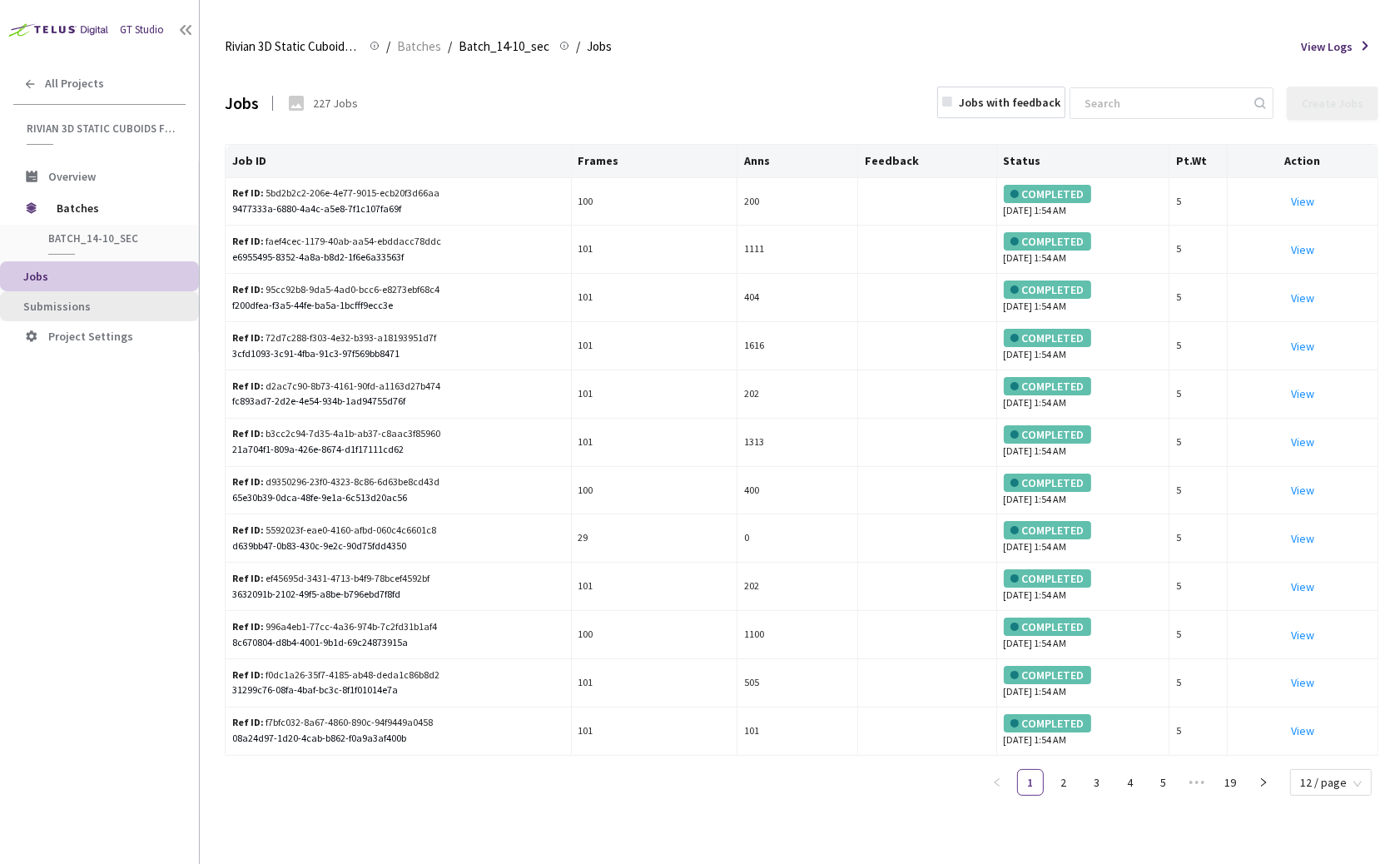
click at [133, 299] on span "Submissions" at bounding box center [104, 307] width 162 height 14
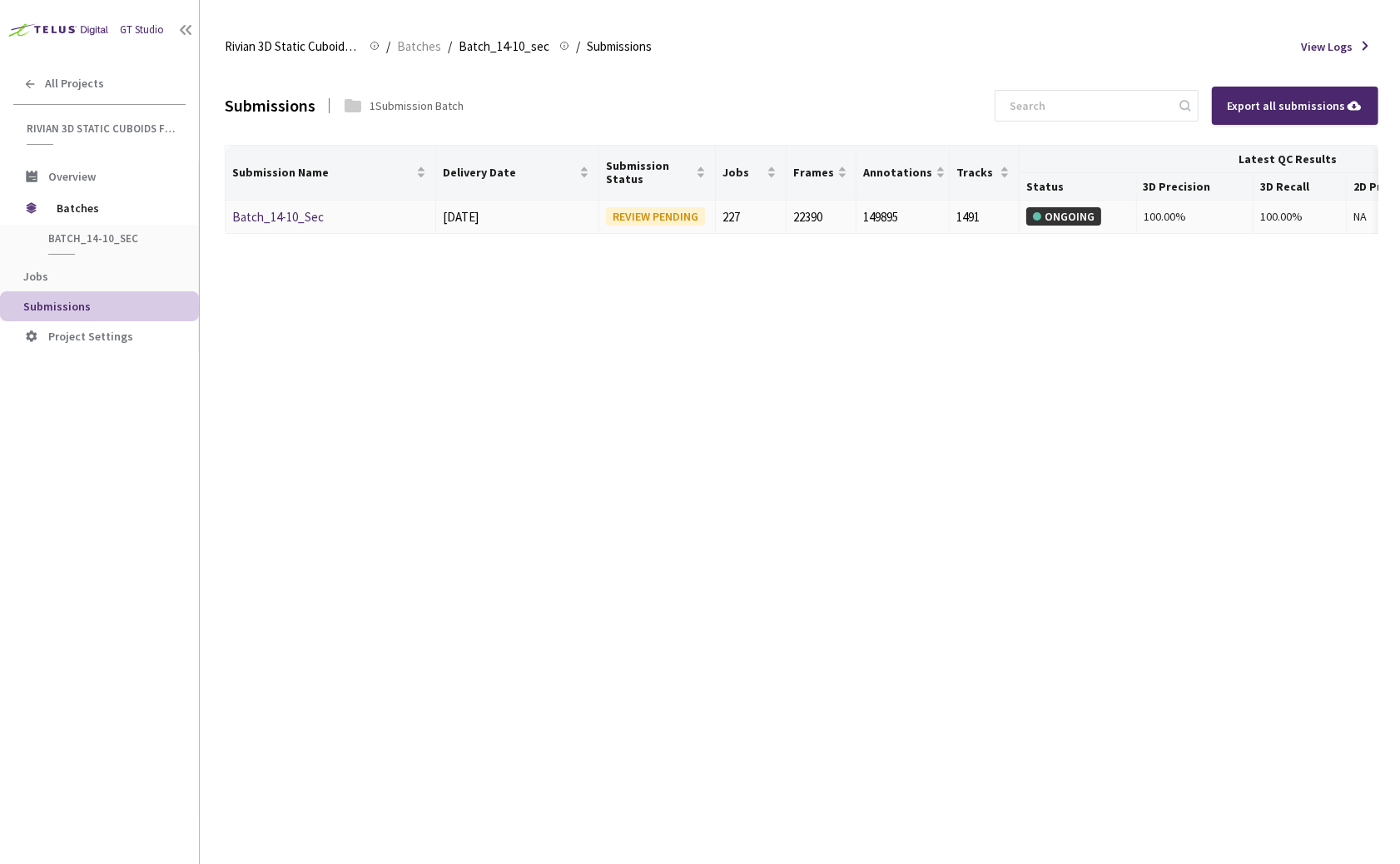
click at [254, 209] on link "Batch_14-10_Sec" at bounding box center [278, 216] width 91 height 15
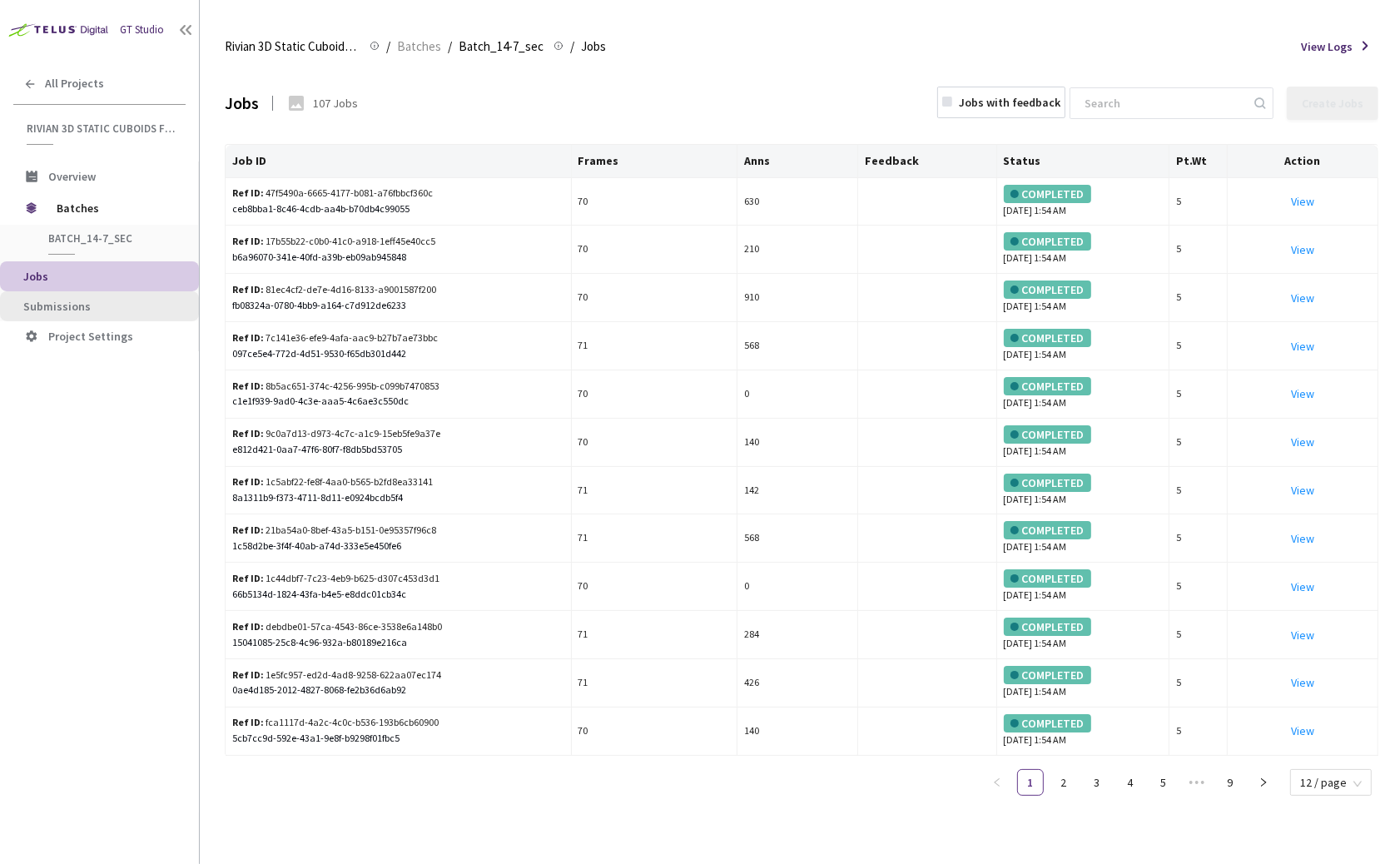
click at [90, 301] on span "Submissions" at bounding box center [104, 307] width 162 height 14
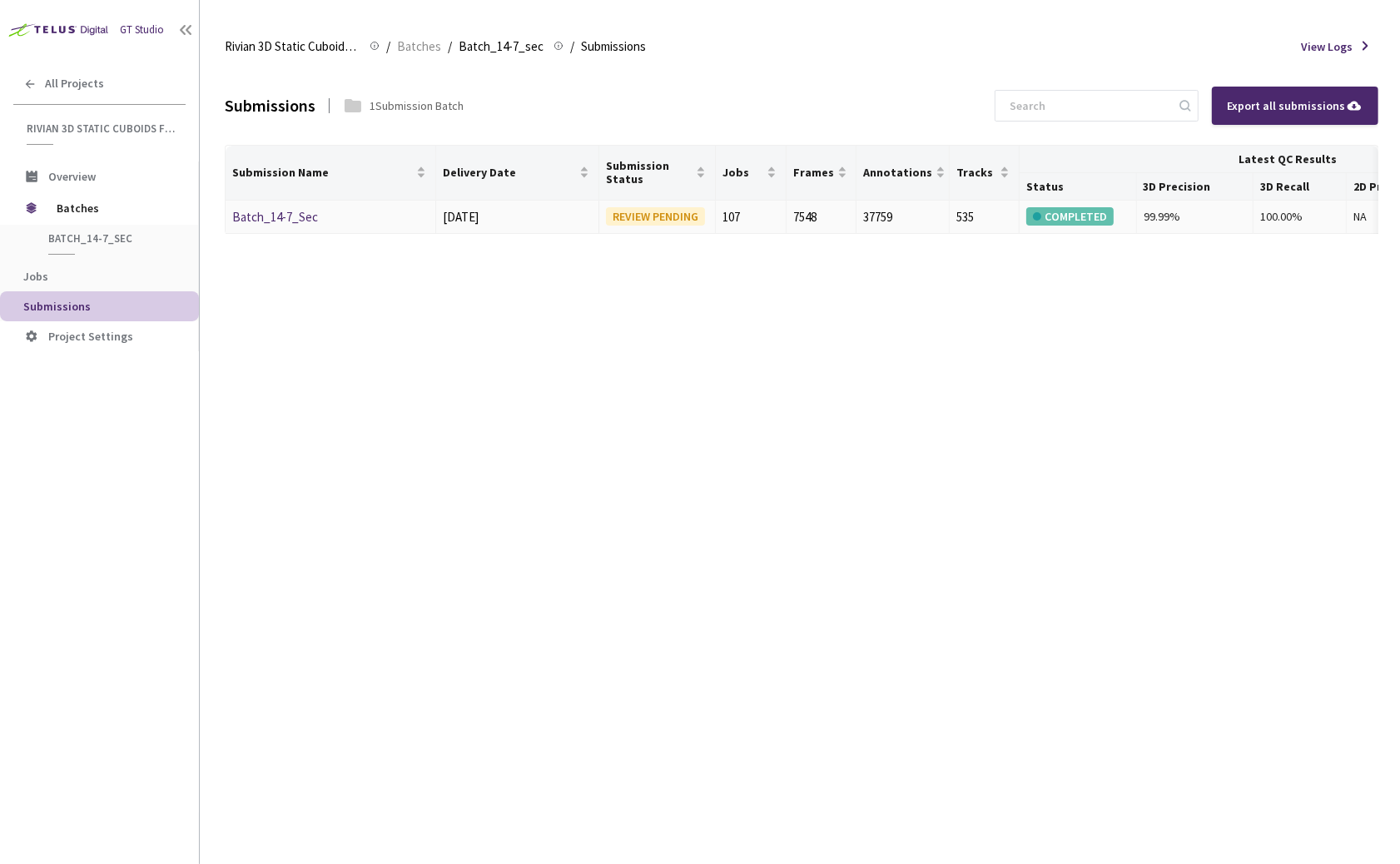
click at [281, 216] on link "Batch_14-7_Sec" at bounding box center [275, 216] width 86 height 15
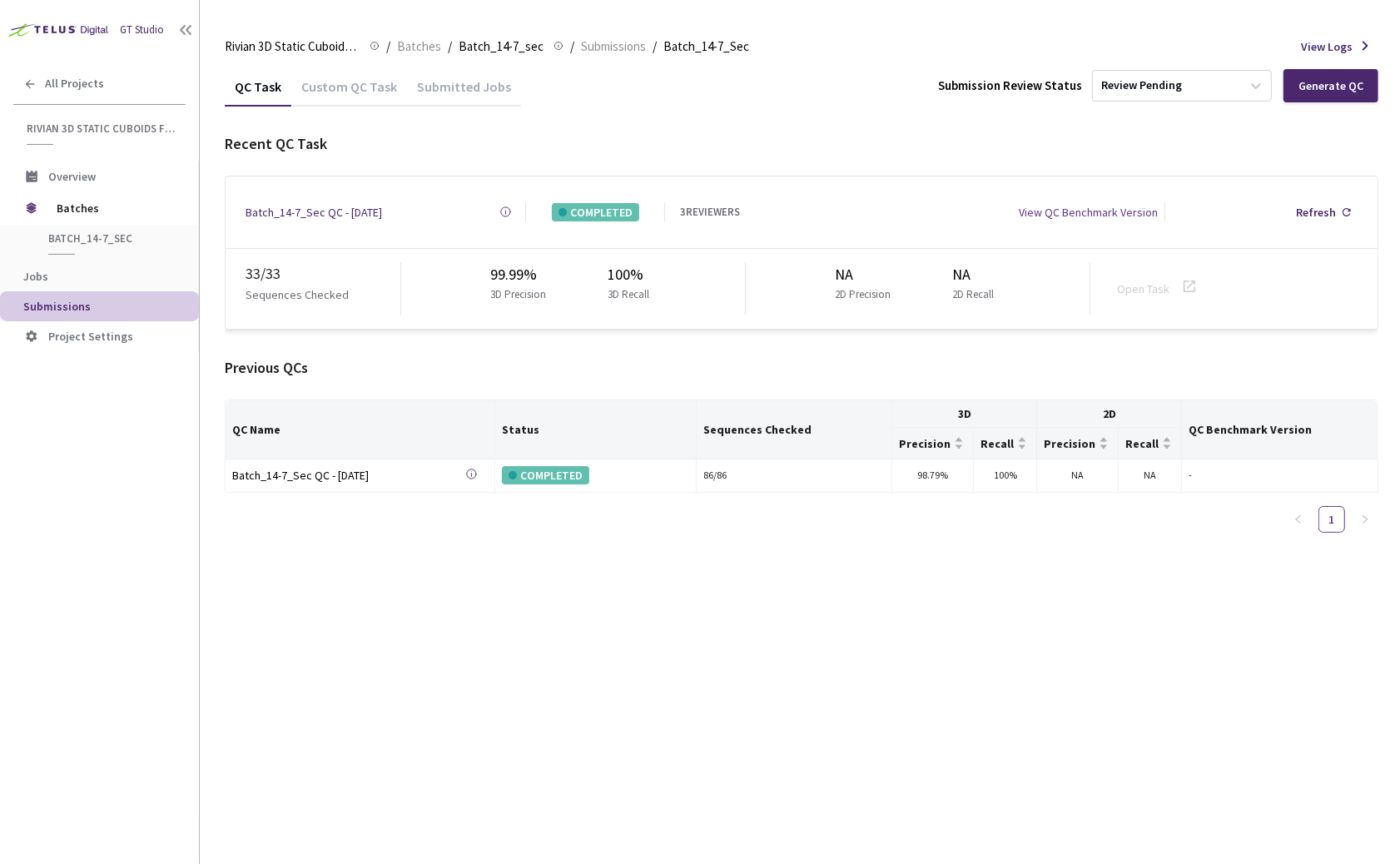
click at [615, 730] on div "QC Task Custom QC Task Submitted Jobs Submission Review Status Review Pending G…" at bounding box center [801, 465] width 1154 height 797
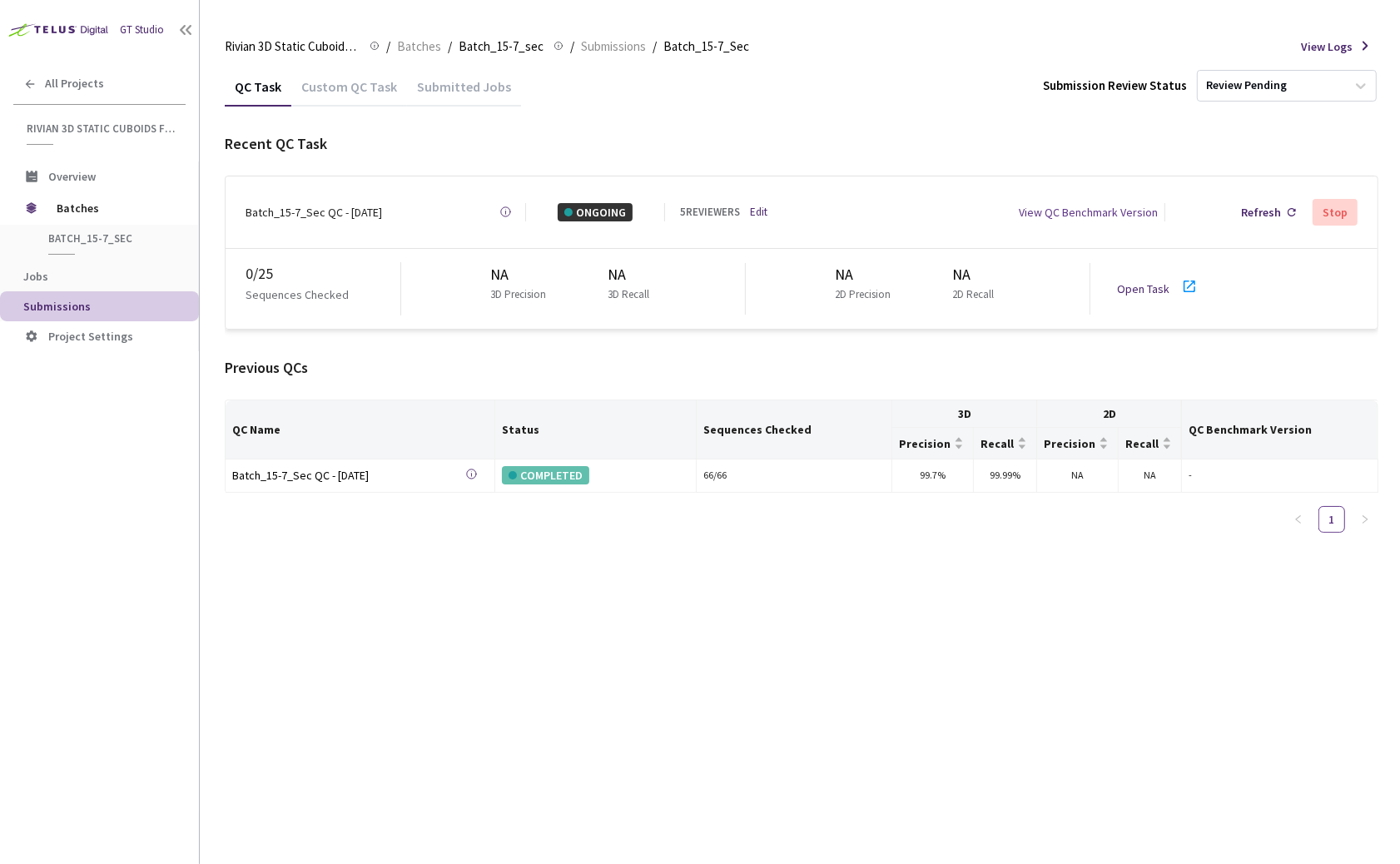
click at [419, 597] on div "QC Task Custom QC Task Submitted Jobs Submission Review Status Review Pending R…" at bounding box center [801, 465] width 1154 height 797
click at [1171, 280] on div "Open Task" at bounding box center [1148, 289] width 62 height 18
